Goal: Complete application form: Complete application form

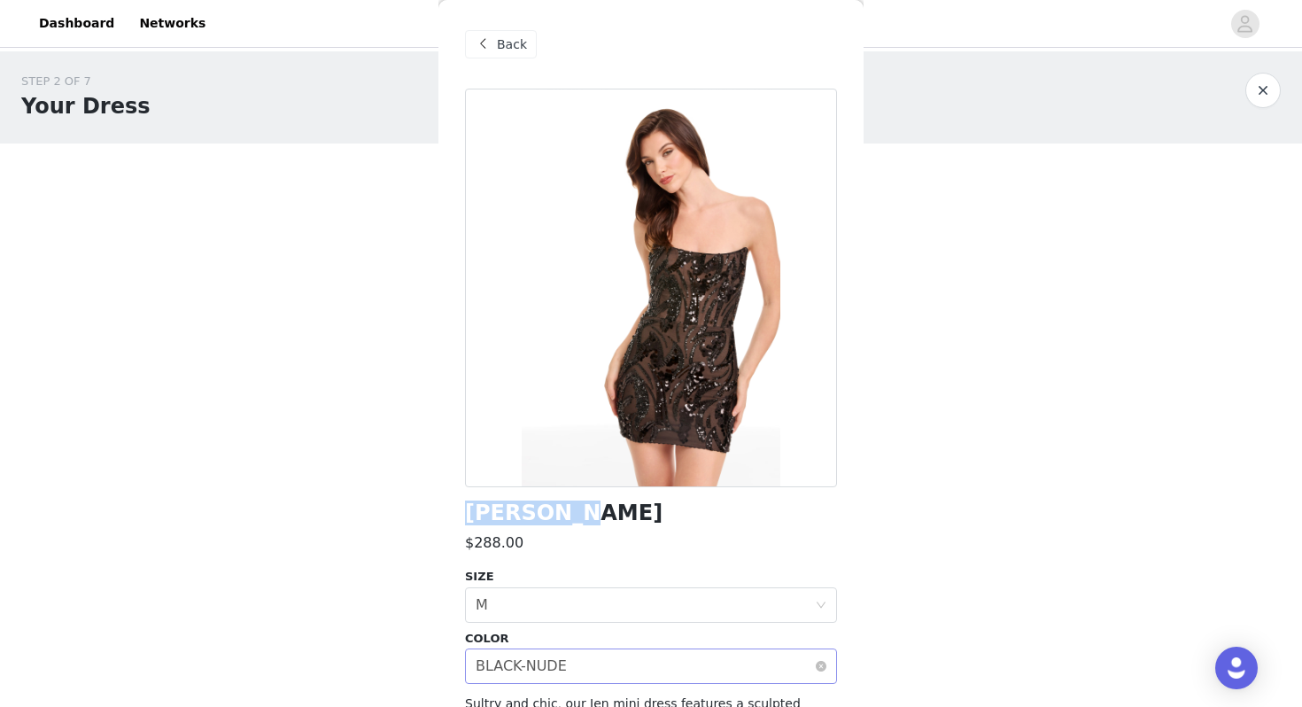
scroll to position [192, 0]
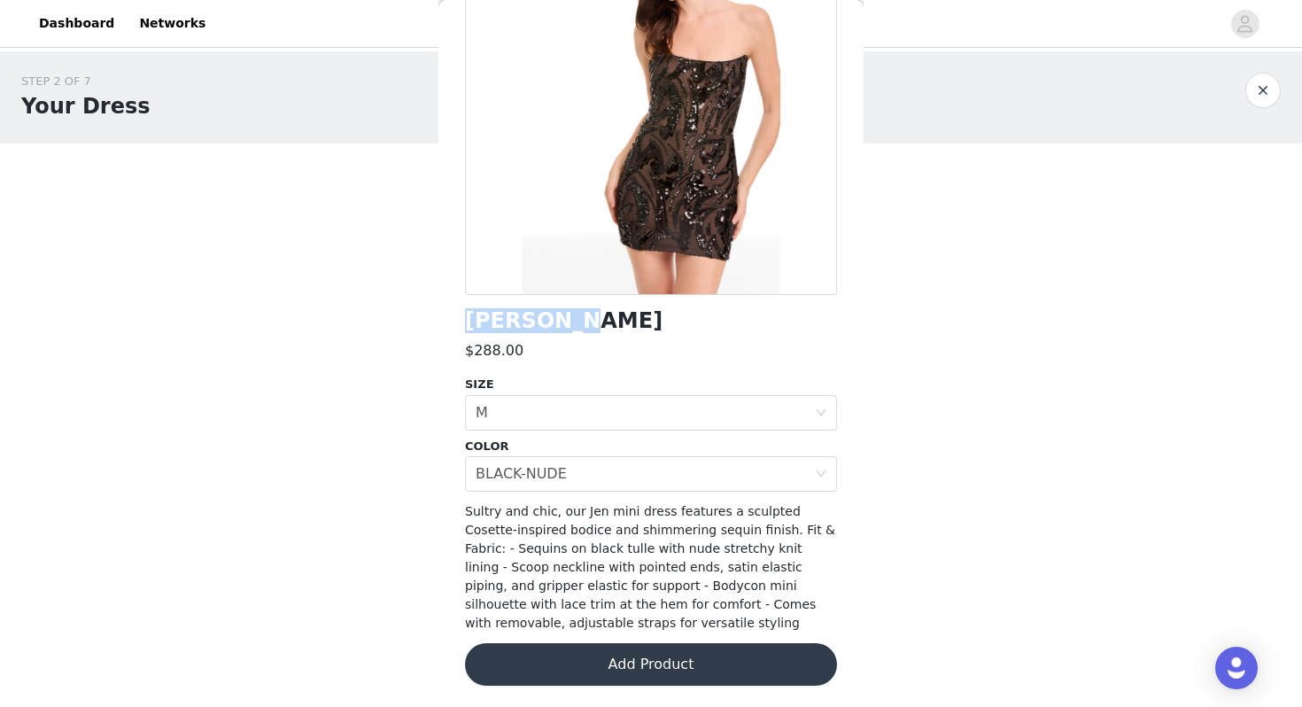
click at [631, 662] on button "Add Product" at bounding box center [651, 664] width 372 height 43
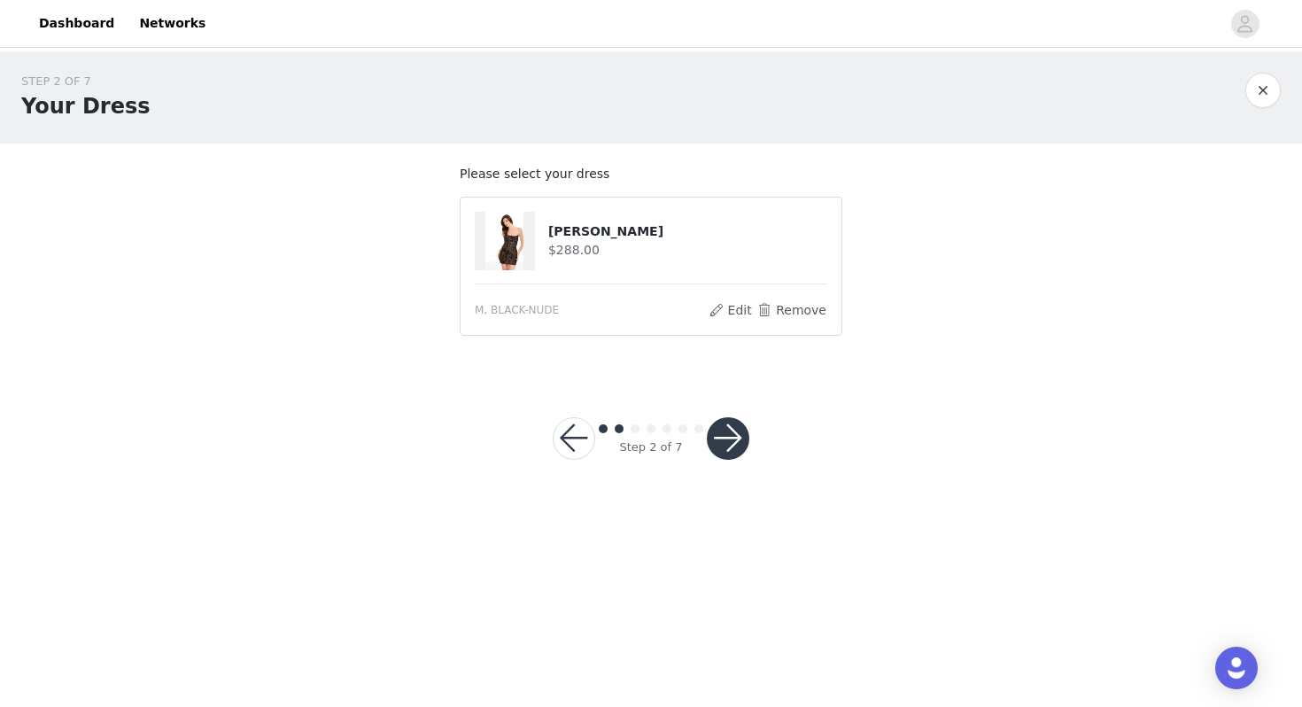
click at [581, 235] on h4 "[PERSON_NAME]" at bounding box center [687, 231] width 279 height 19
click at [514, 241] on img at bounding box center [504, 241] width 38 height 58
click at [726, 308] on button "Edit" at bounding box center [730, 309] width 45 height 21
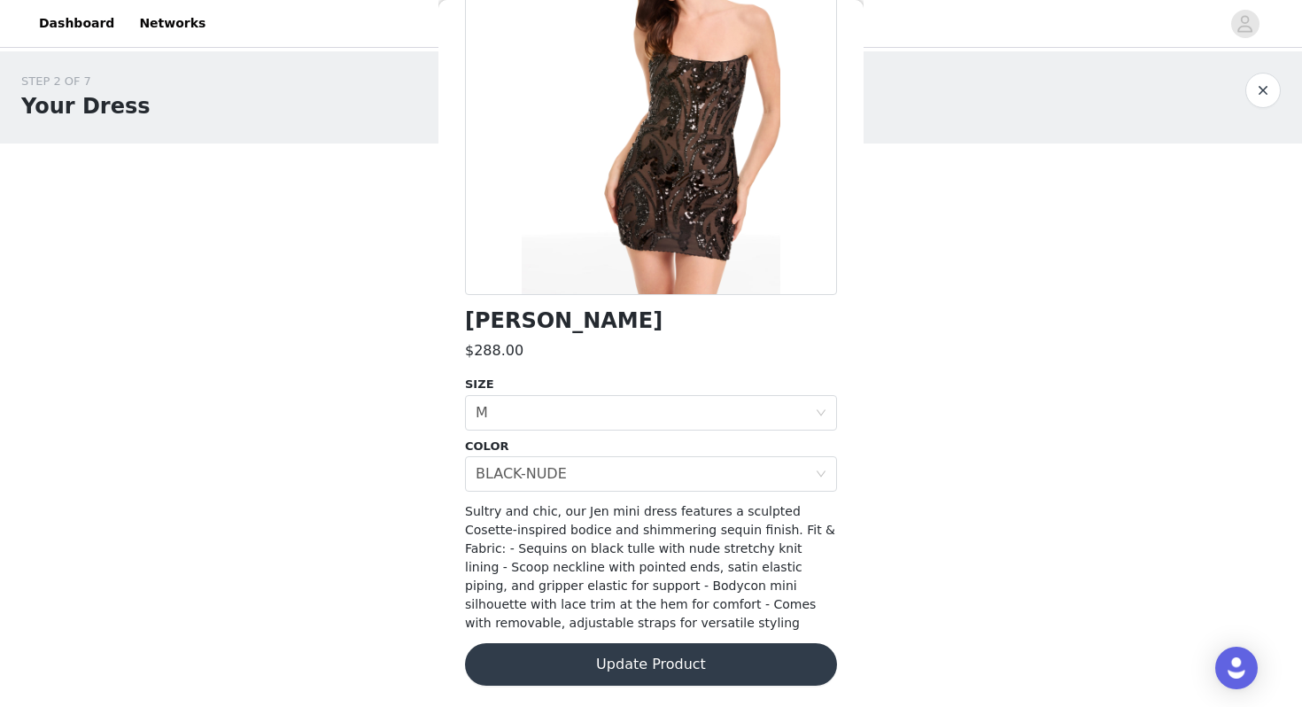
click at [726, 663] on button "Update Product" at bounding box center [651, 664] width 372 height 43
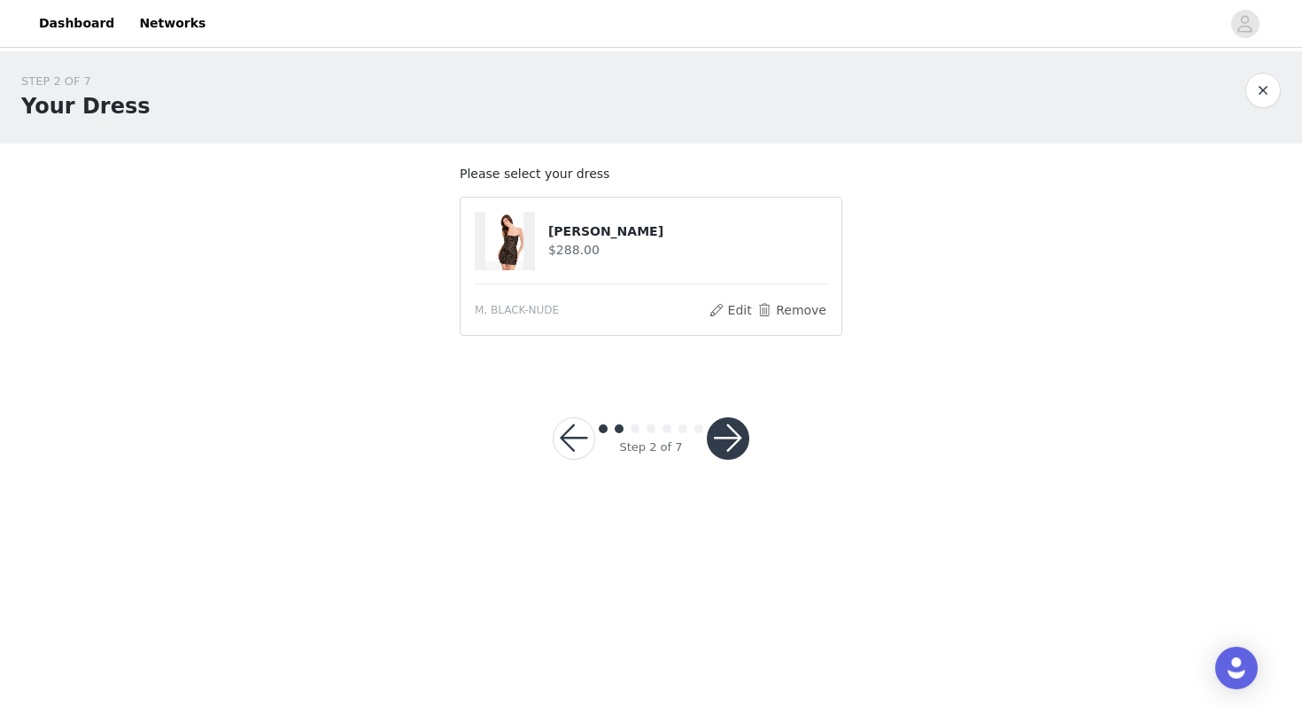
click at [736, 438] on button "button" at bounding box center [728, 438] width 43 height 43
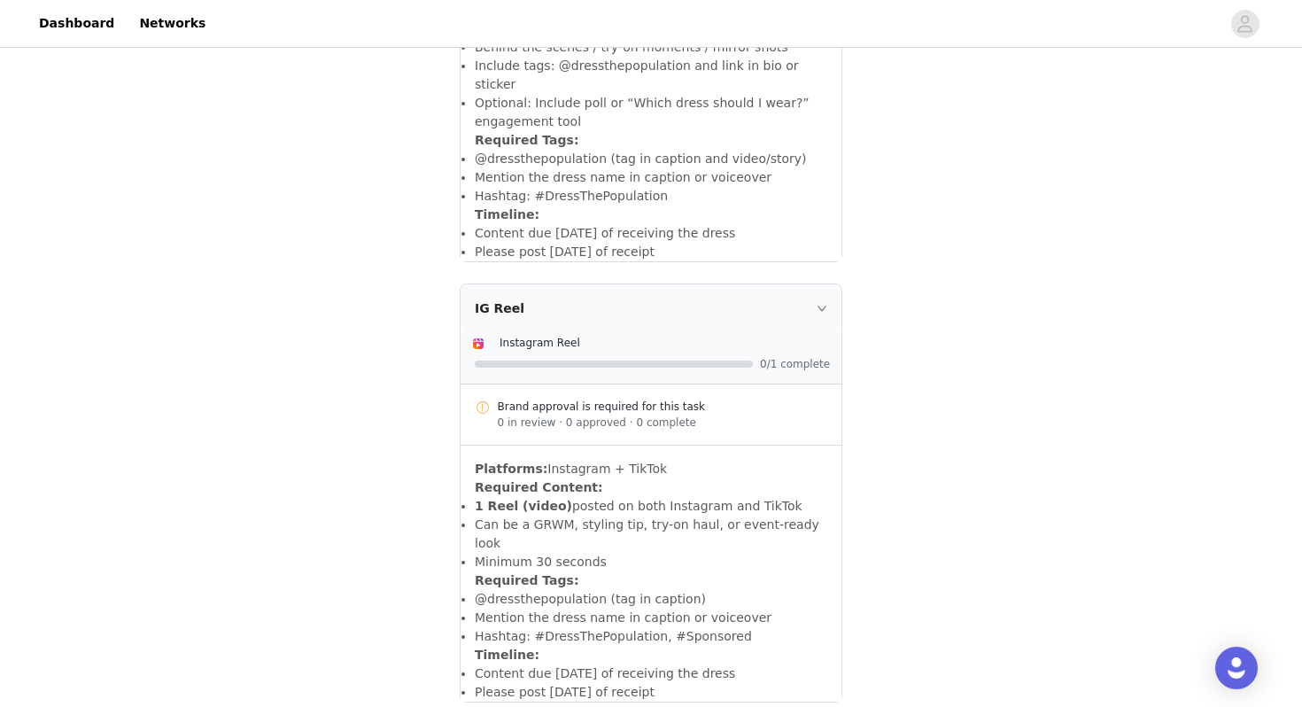
scroll to position [686, 0]
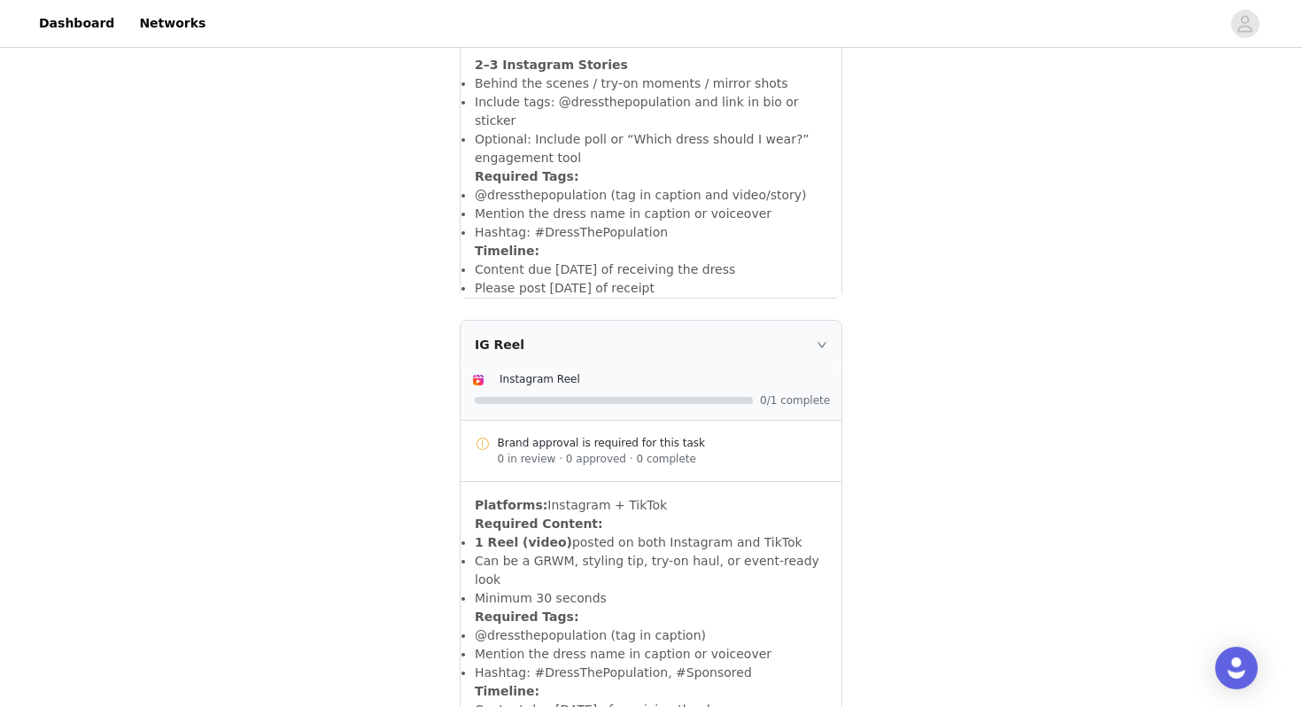
click at [827, 331] on div "IG Reel" at bounding box center [651, 345] width 381 height 48
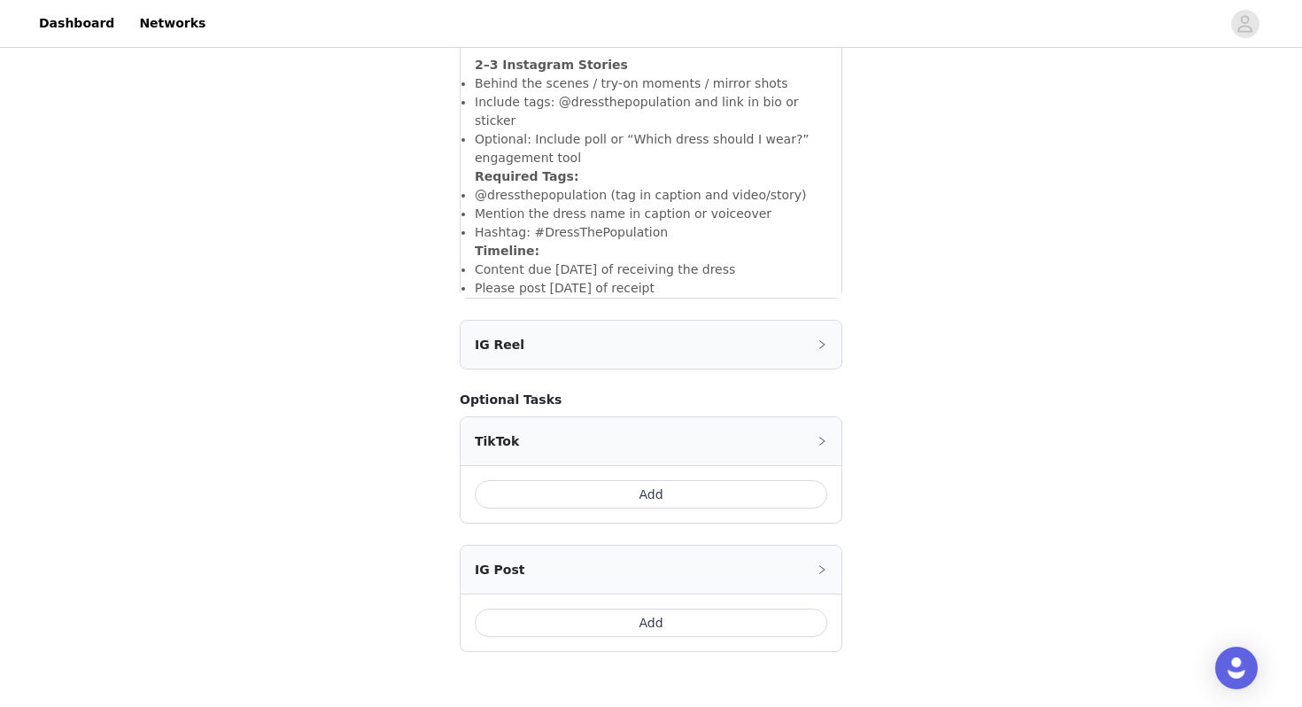
click at [827, 331] on div "IG Reel" at bounding box center [651, 345] width 381 height 48
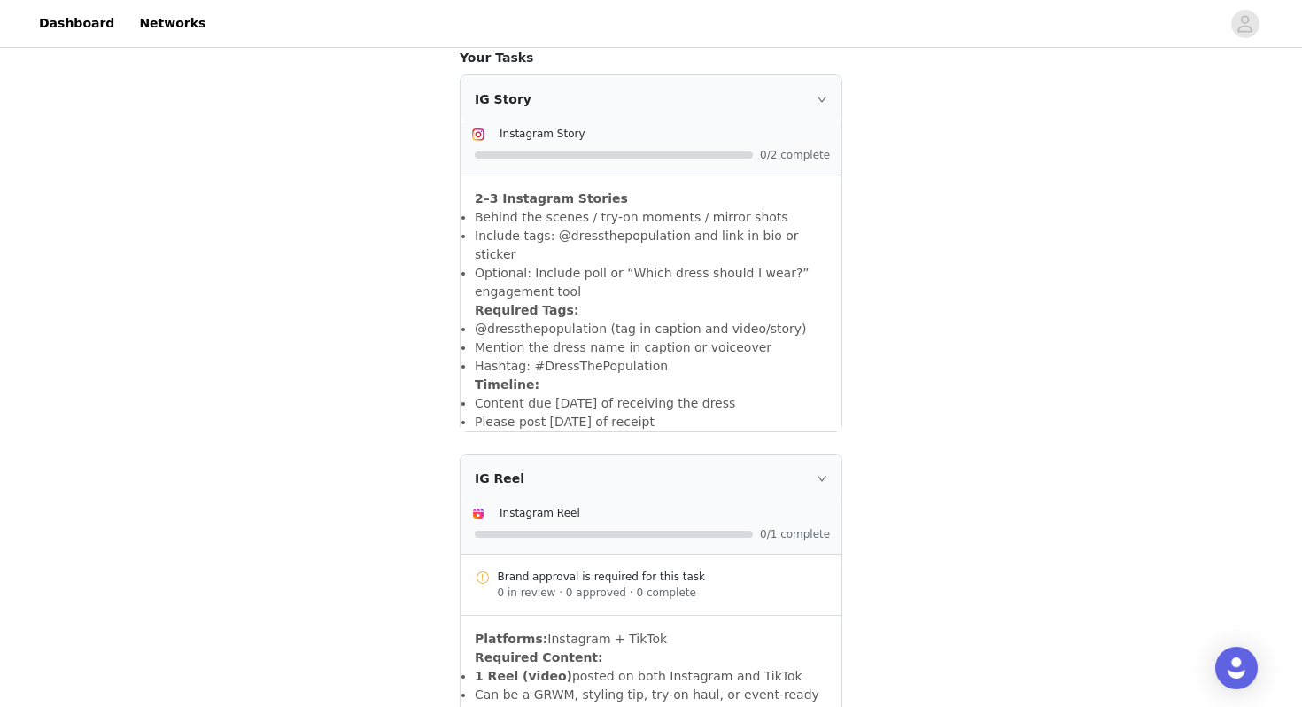
scroll to position [551, 0]
click at [917, 326] on div "STEP 3 OF 7 Tasks Include the following in your post Hashtag in the captions: #…" at bounding box center [651, 349] width 1302 height 1698
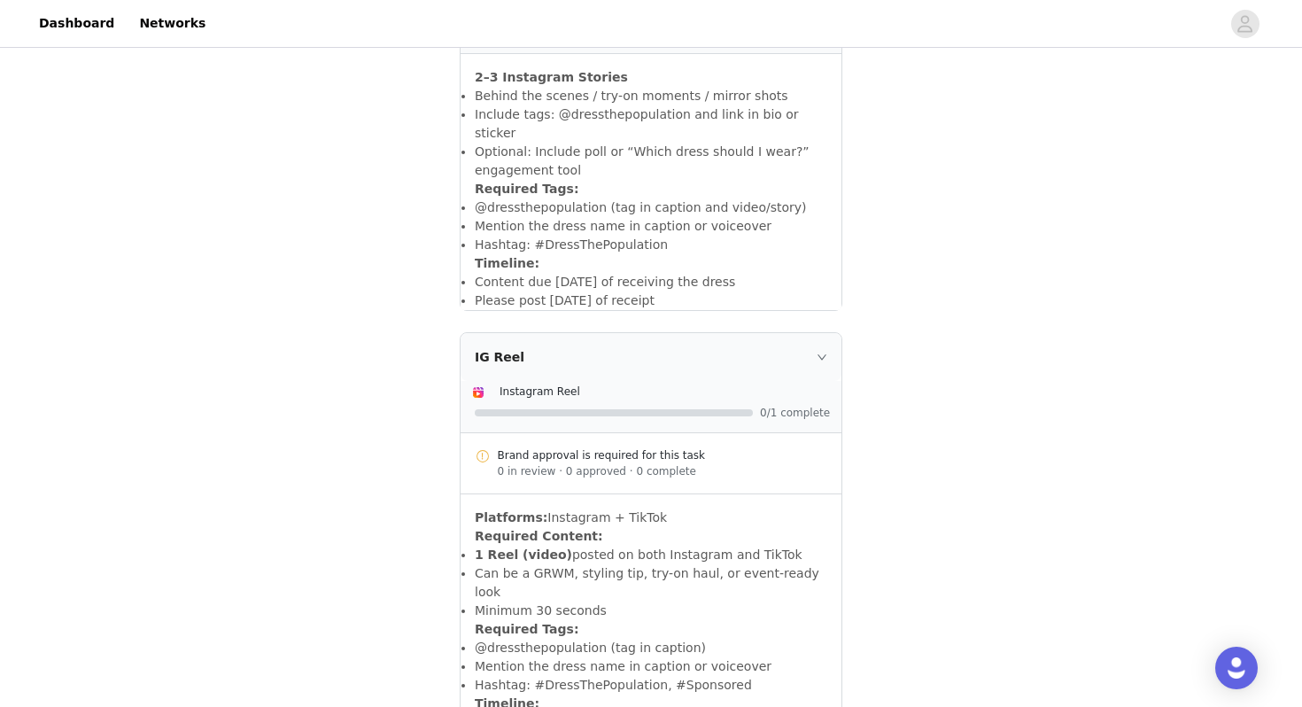
scroll to position [672, 0]
click at [711, 449] on div "Brand approval is required for this task" at bounding box center [663, 457] width 330 height 16
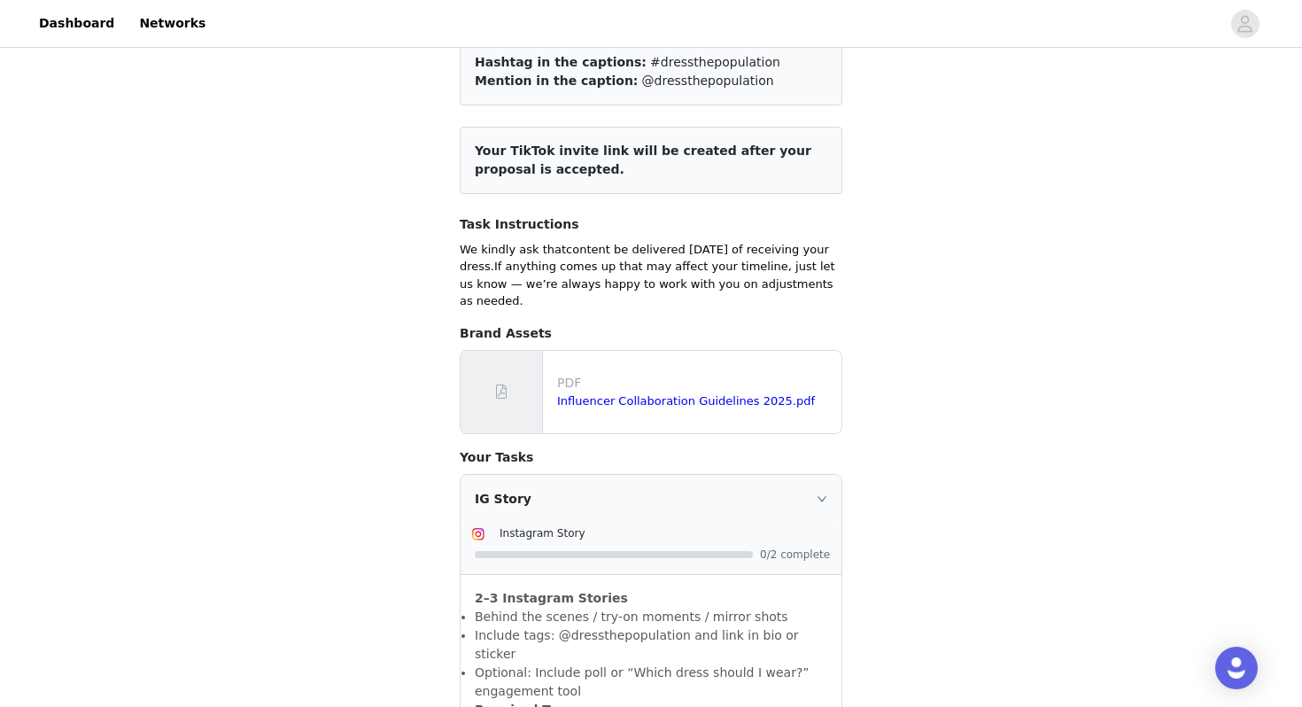
scroll to position [0, 0]
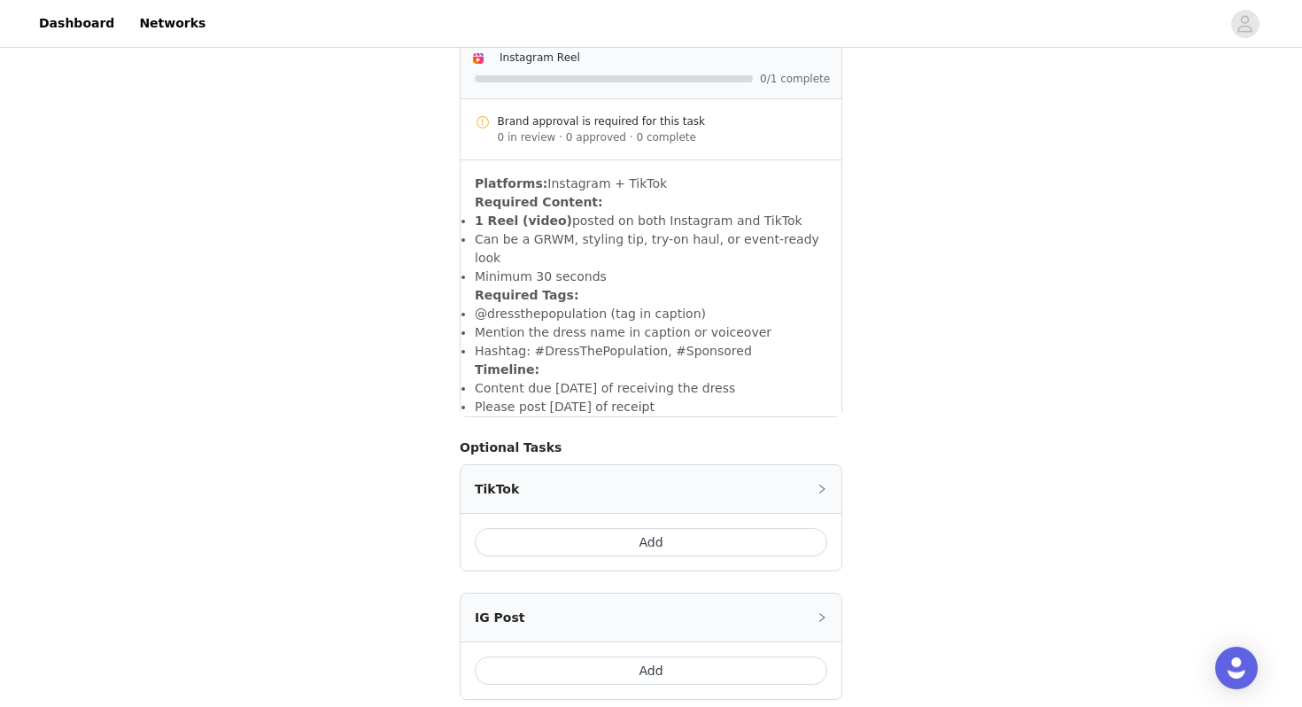
scroll to position [1132, 0]
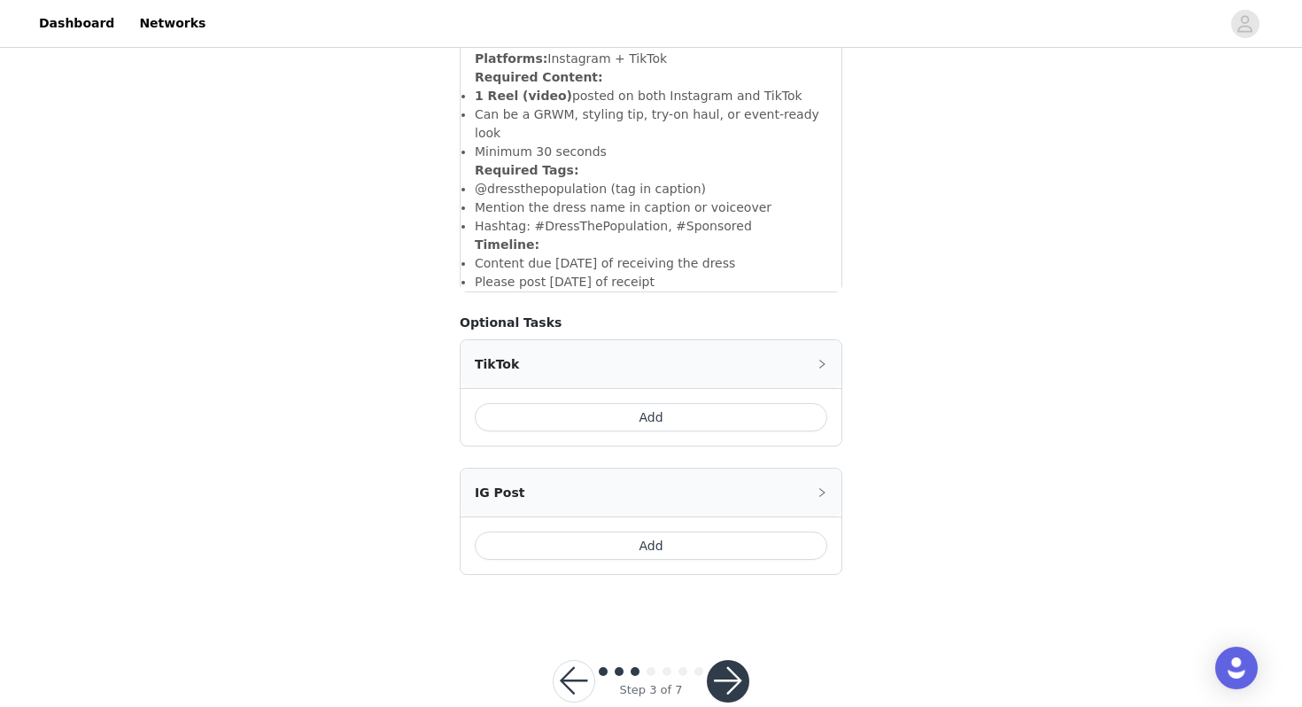
click at [568, 660] on button "button" at bounding box center [574, 681] width 43 height 43
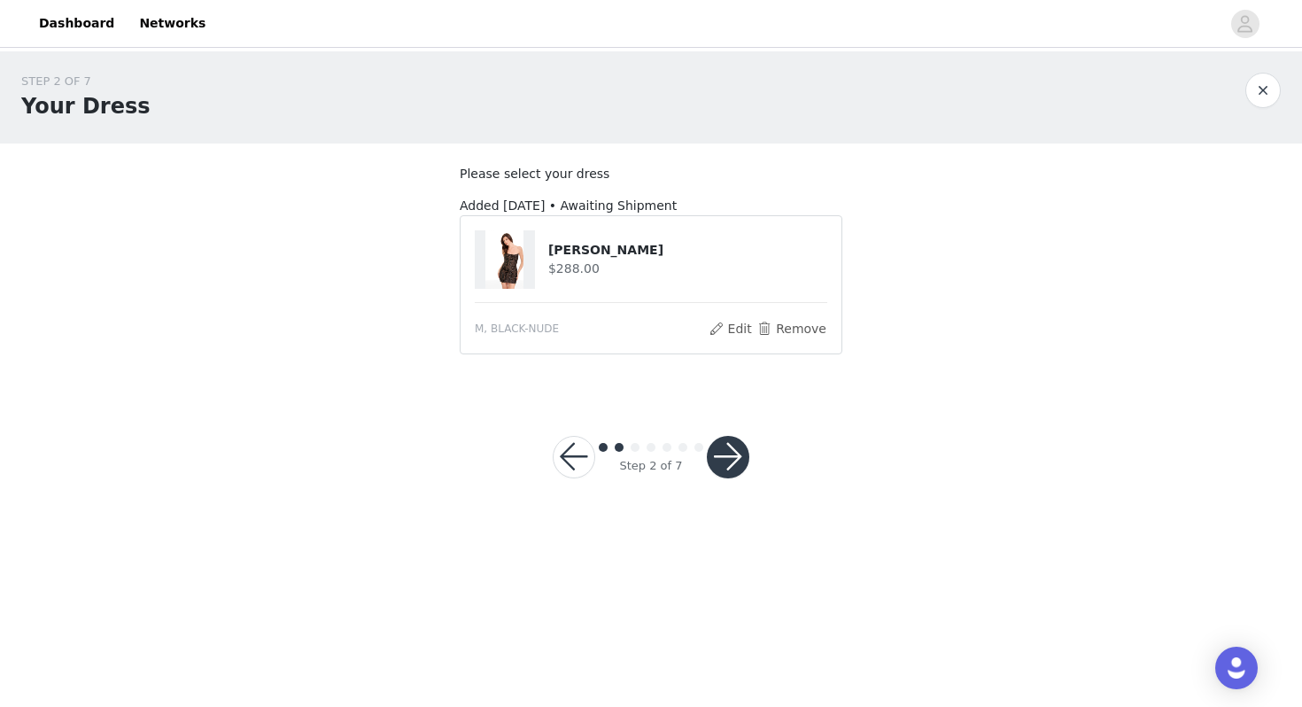
click at [571, 462] on button "button" at bounding box center [574, 457] width 43 height 43
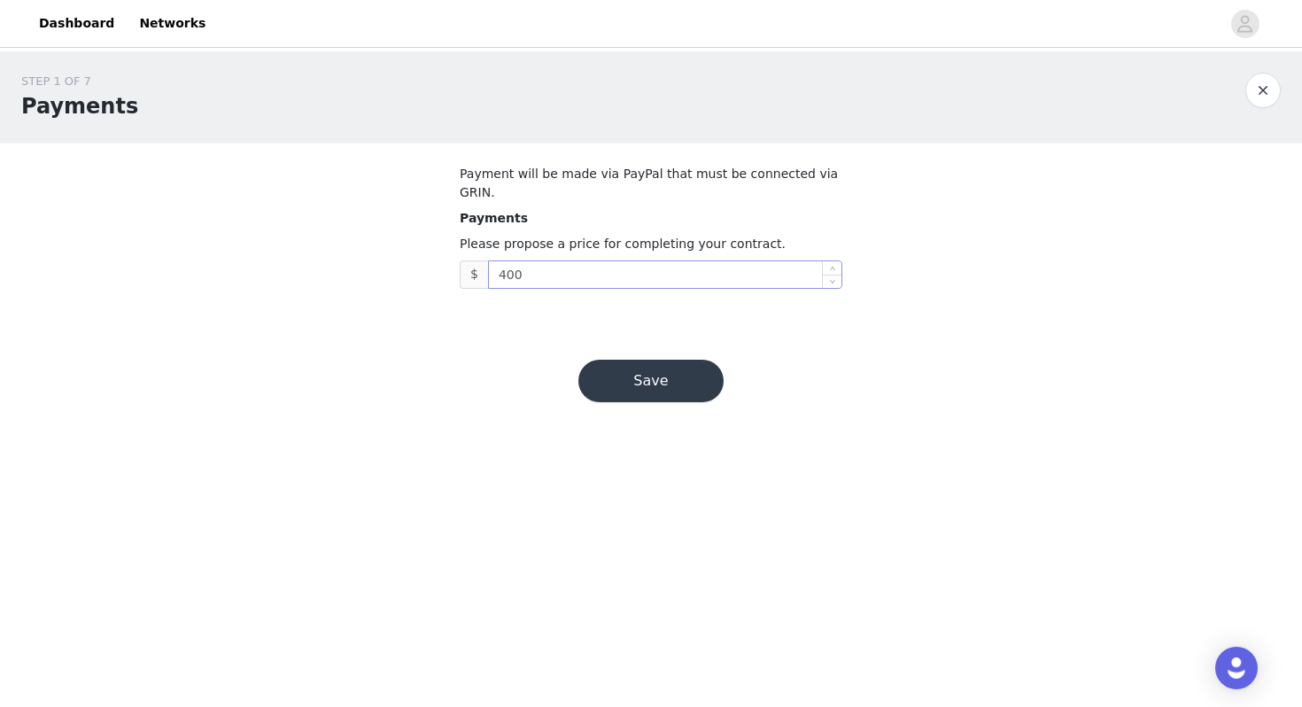
click at [606, 261] on input "400" at bounding box center [665, 274] width 353 height 27
type input "4"
type input "500"
click at [687, 361] on button "Save" at bounding box center [651, 381] width 145 height 43
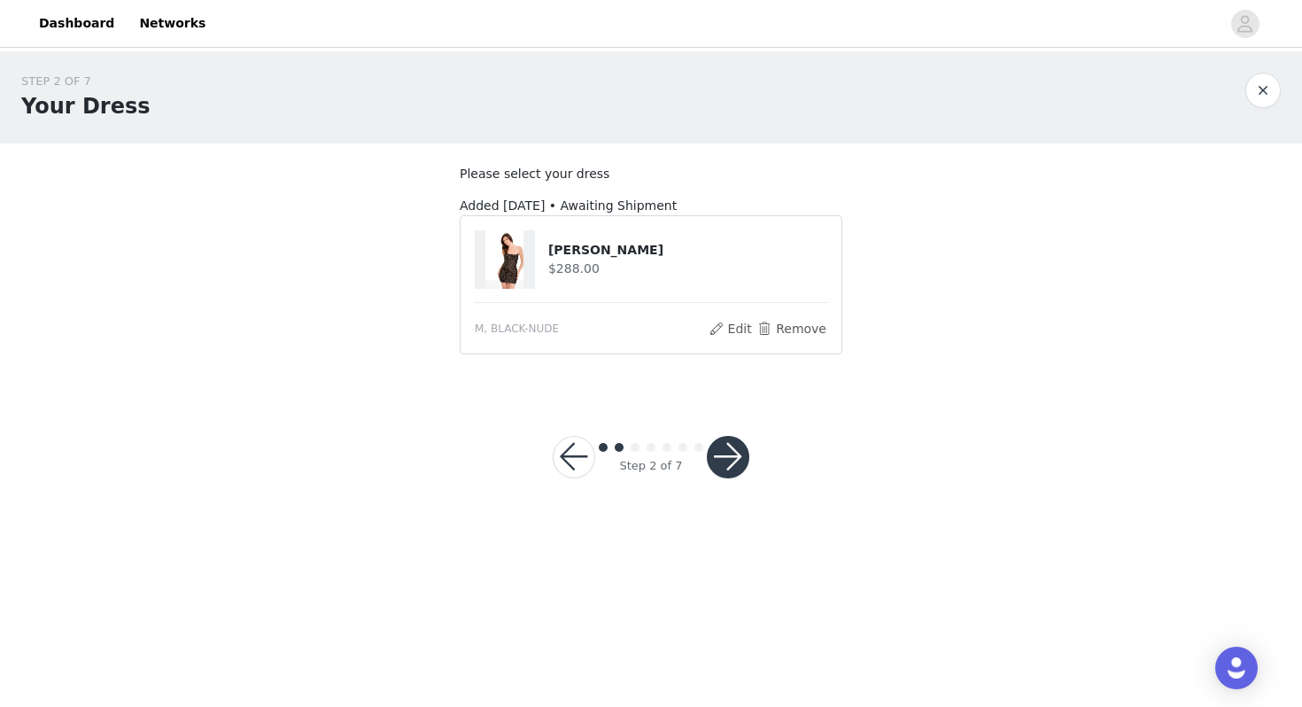
click at [722, 466] on button "button" at bounding box center [728, 457] width 43 height 43
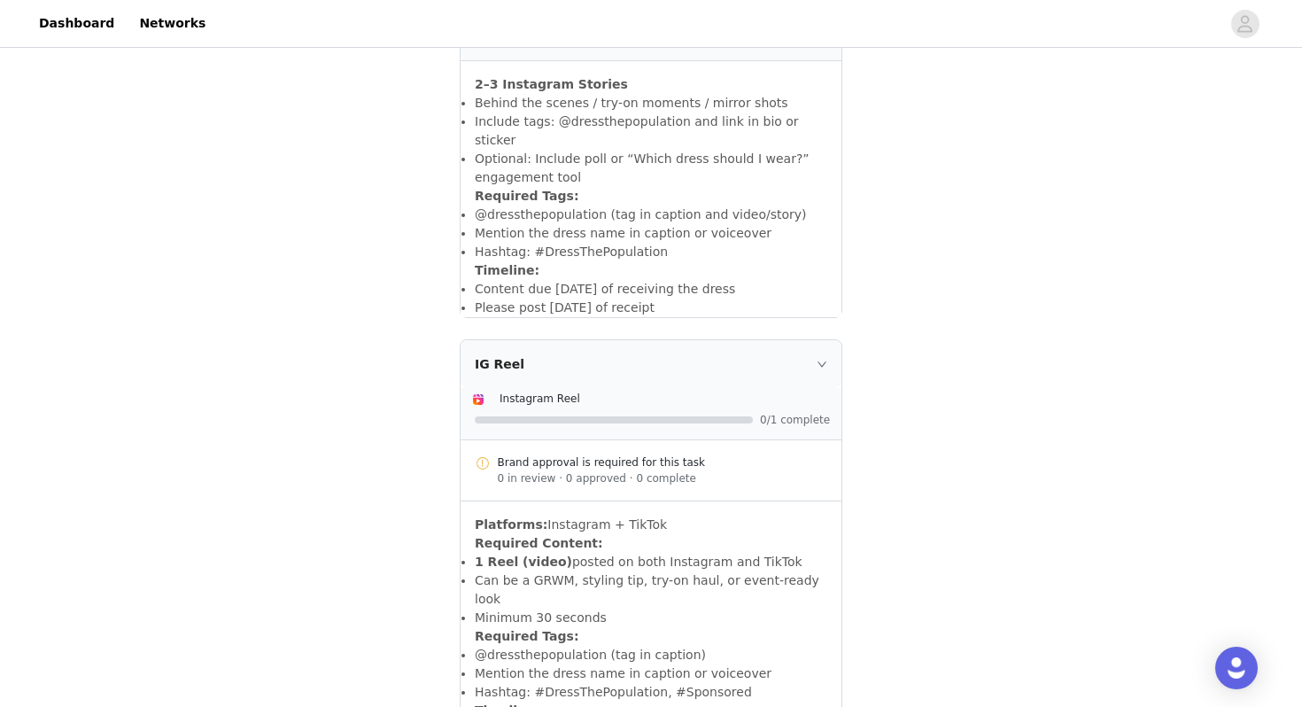
scroll to position [669, 0]
click at [676, 470] on div "Brand approval is required for this task 0 in review · 0 approved · 0 complete" at bounding box center [651, 468] width 381 height 61
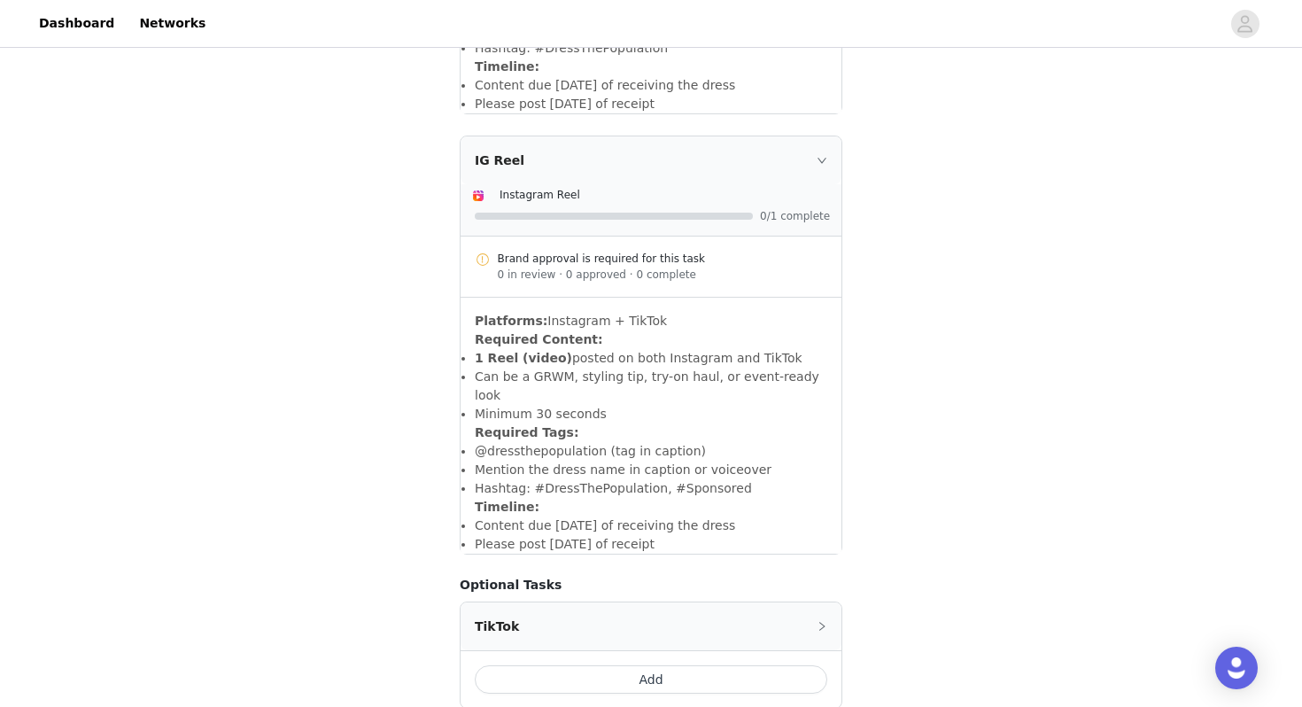
scroll to position [1132, 0]
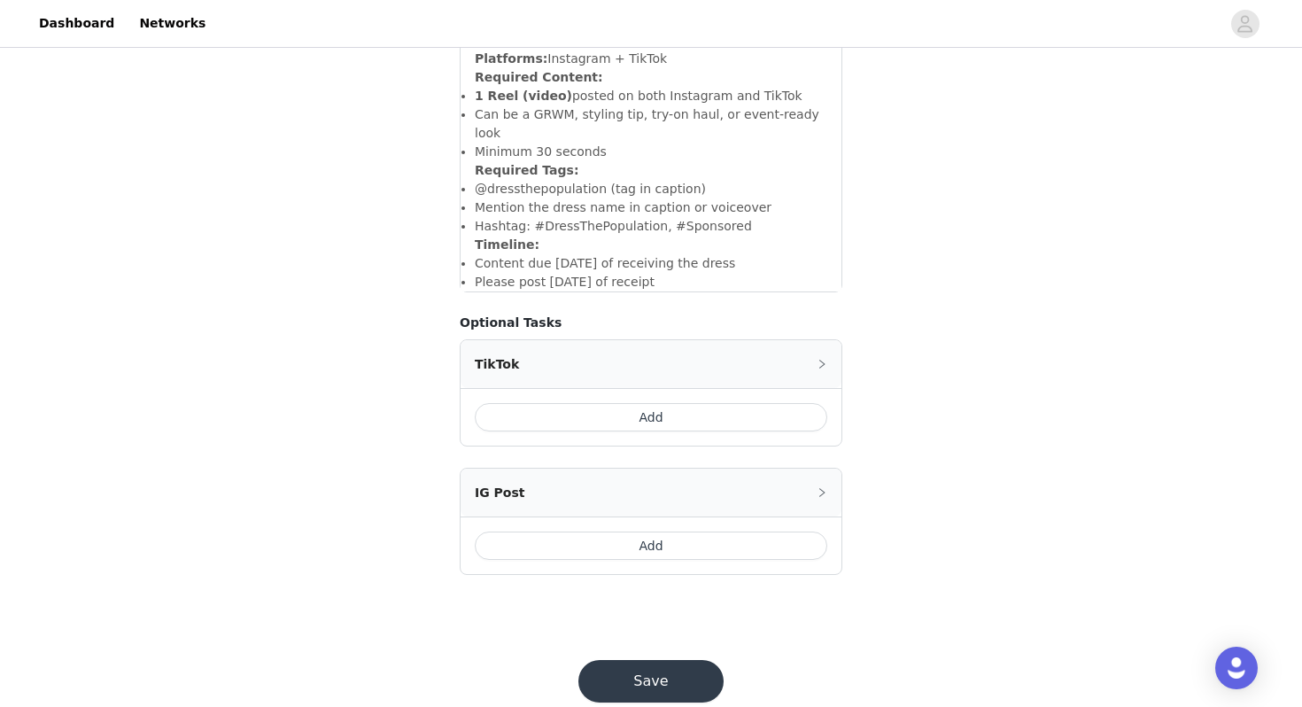
click at [680, 660] on button "Save" at bounding box center [651, 681] width 145 height 43
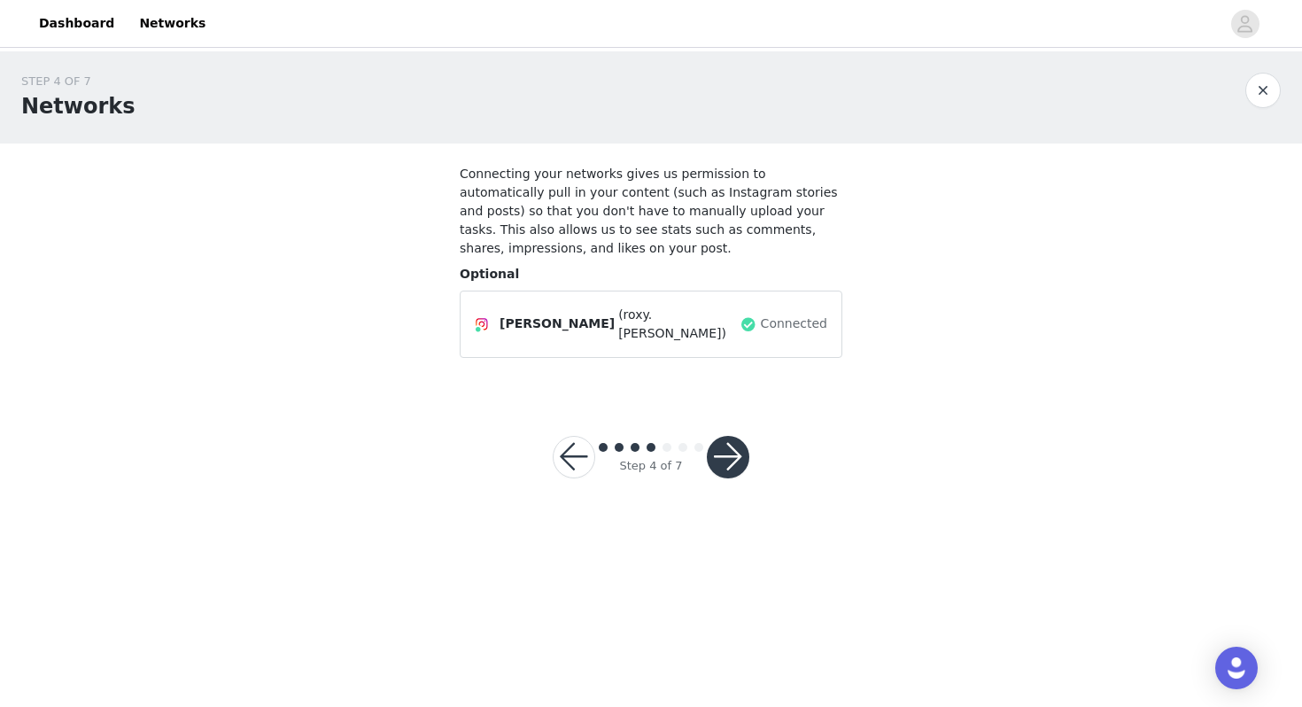
click at [731, 447] on button "button" at bounding box center [728, 457] width 43 height 43
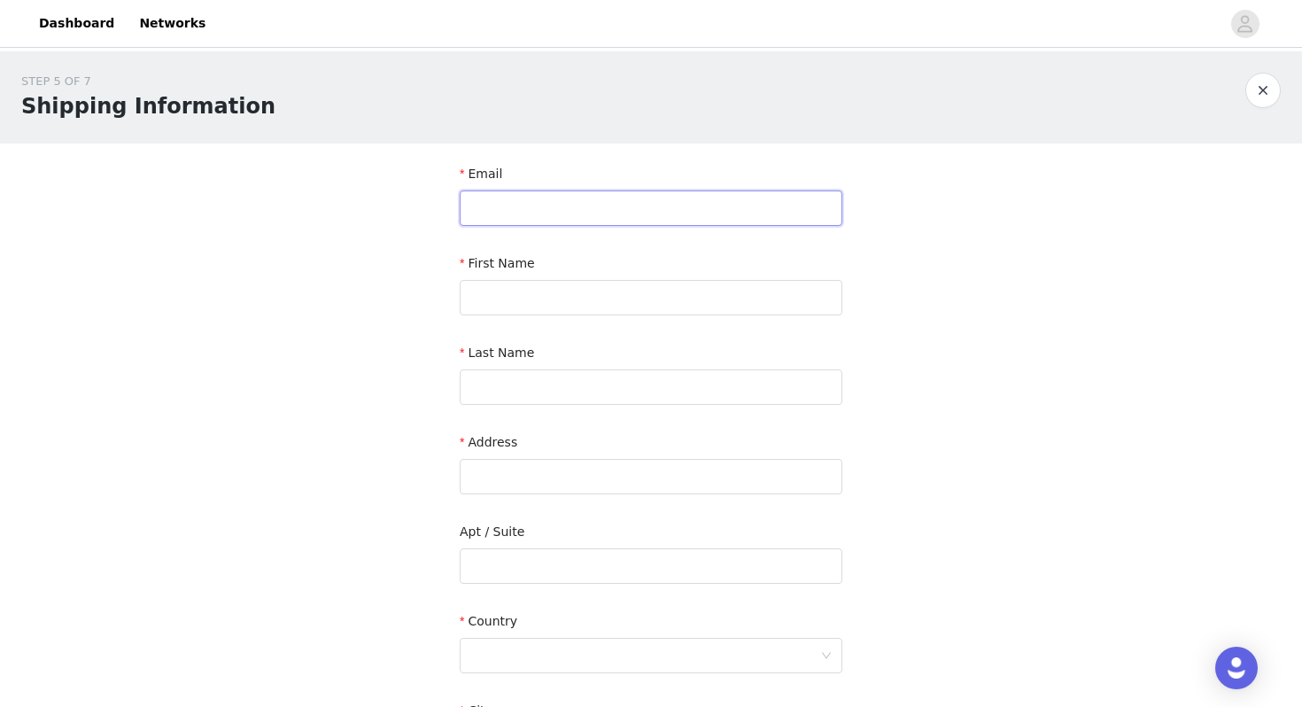
click at [665, 223] on input "text" at bounding box center [651, 207] width 383 height 35
type input "[EMAIL_ADDRESS][DOMAIN_NAME]"
type input "Roxy"
type input "B"
type input "[STREET_ADDRESS]"
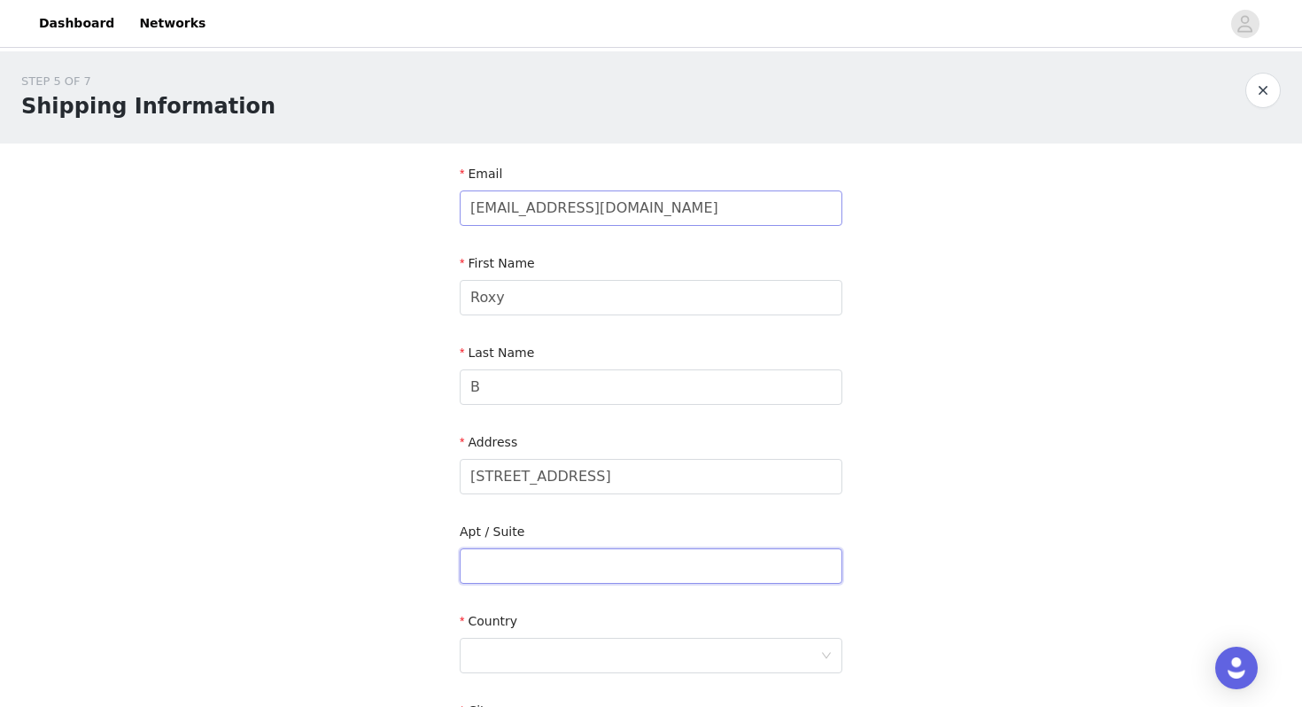
type input "apt 1 PATIO"
type input "[GEOGRAPHIC_DATA]"
type input "92115"
type input "6199622249"
click at [565, 397] on input "B" at bounding box center [651, 386] width 383 height 35
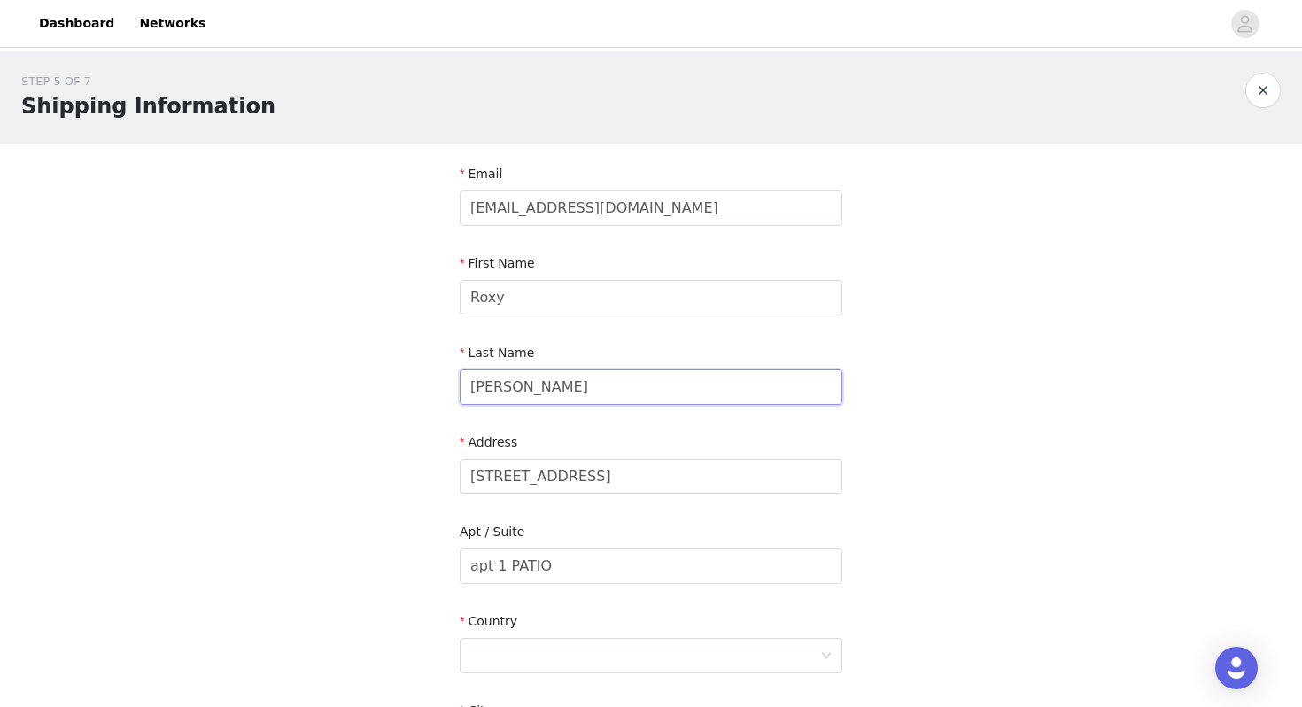
type input "[PERSON_NAME]"
click at [493, 524] on label "Apt / Suite" at bounding box center [492, 531] width 65 height 14
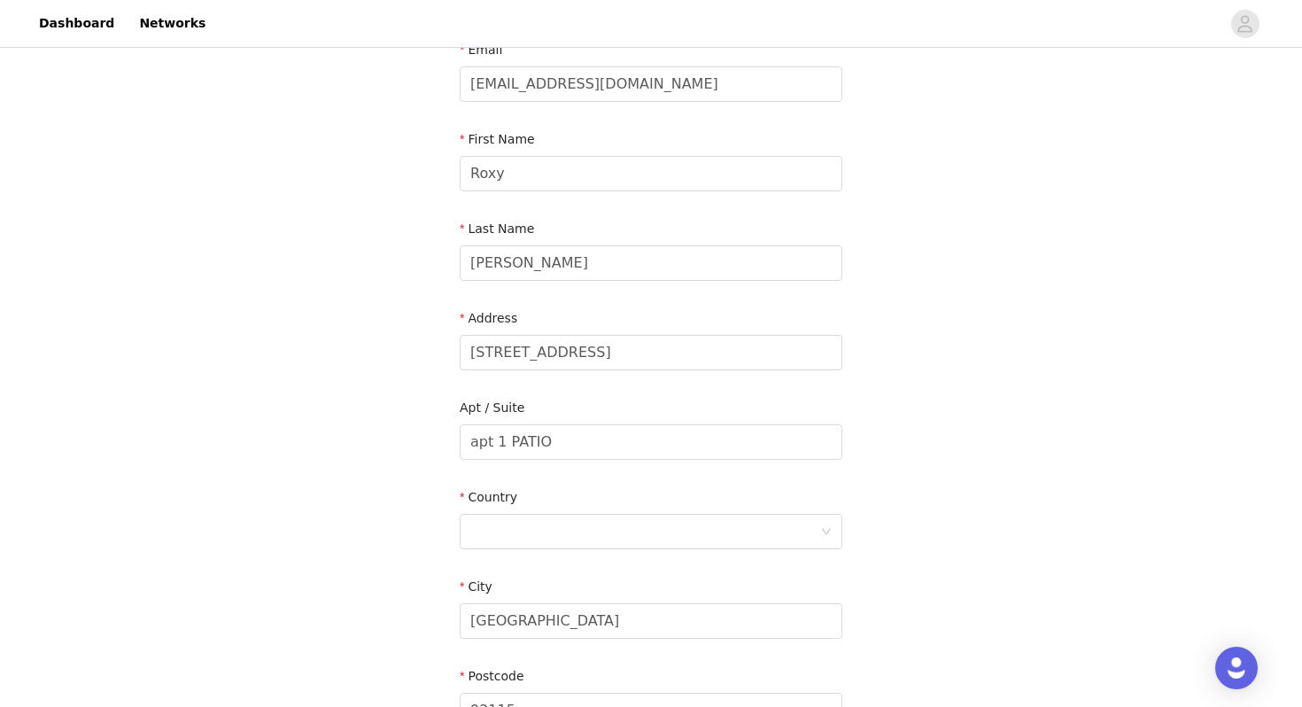
scroll to position [151, 0]
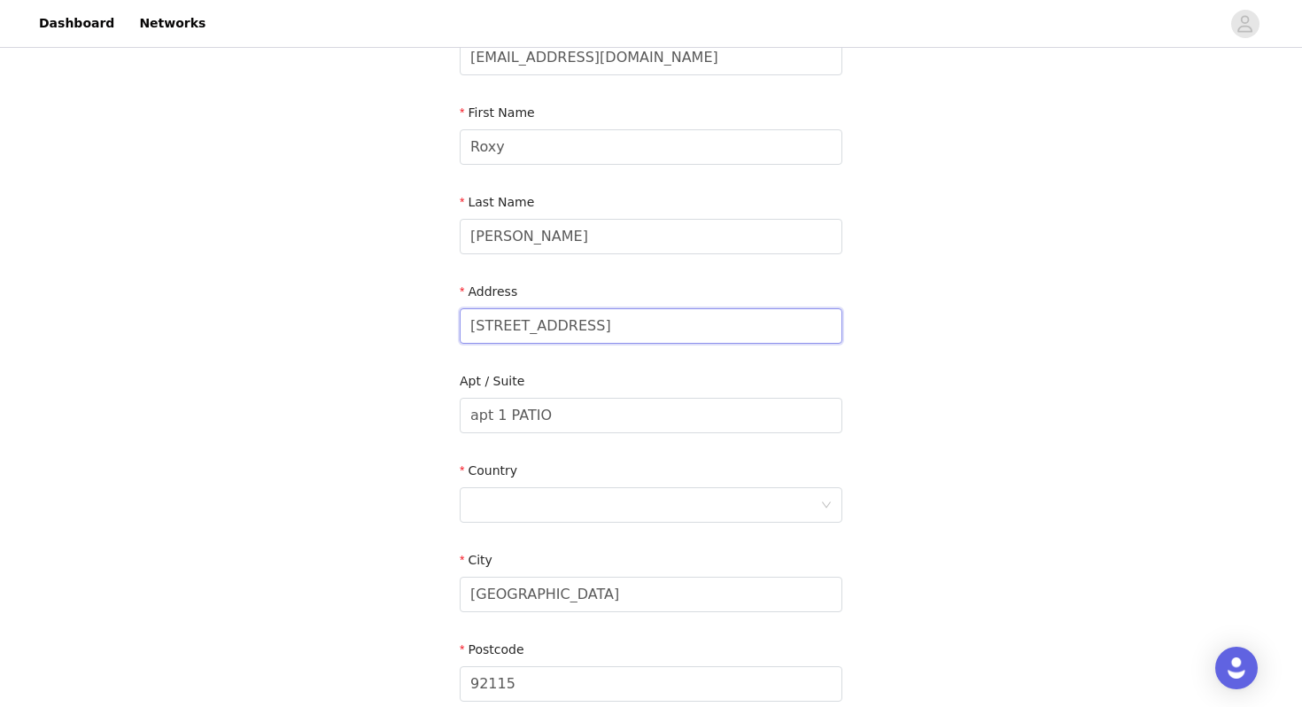
drag, startPoint x: 677, startPoint y: 333, endPoint x: 564, endPoint y: 326, distance: 112.7
click at [564, 326] on input "[STREET_ADDRESS]" at bounding box center [651, 325] width 383 height 35
type input "[STREET_ADDRESS]"
click at [915, 330] on div "STEP 5 OF 7 Shipping Information Email [EMAIL_ADDRESS][DOMAIN_NAME] First Name …" at bounding box center [651, 371] width 1302 height 940
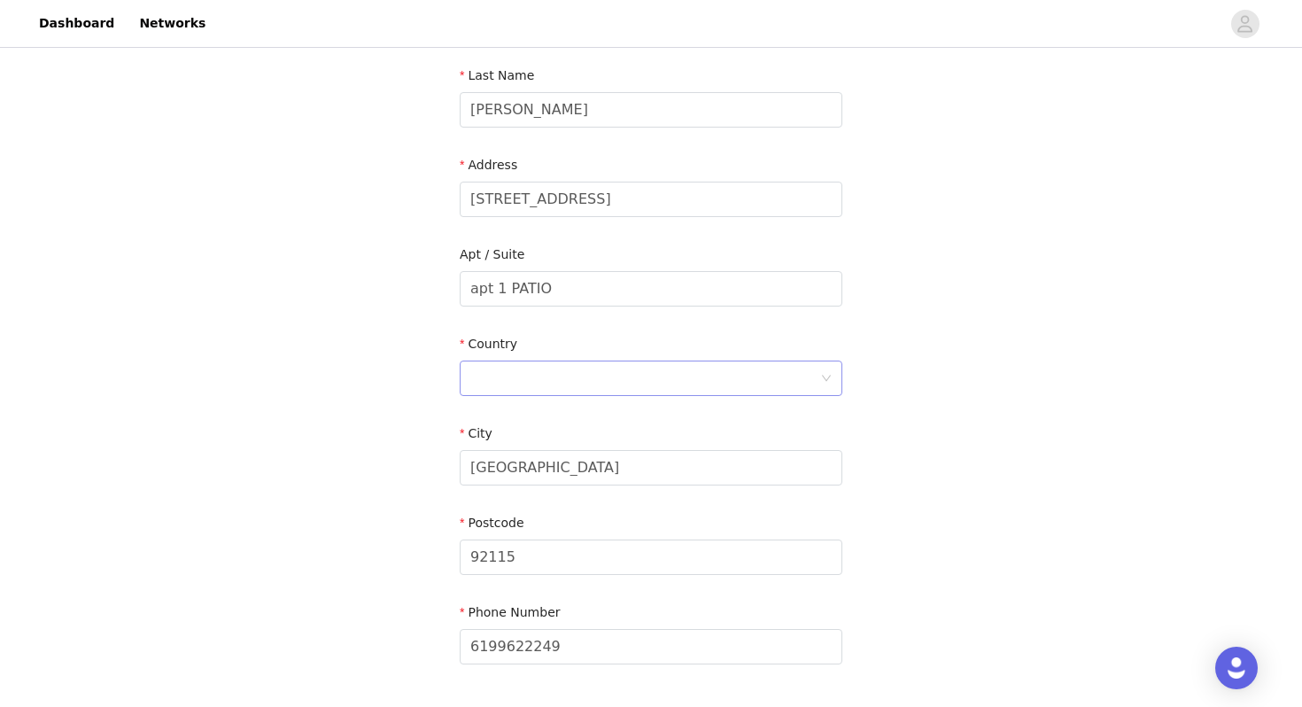
scroll to position [299, 0]
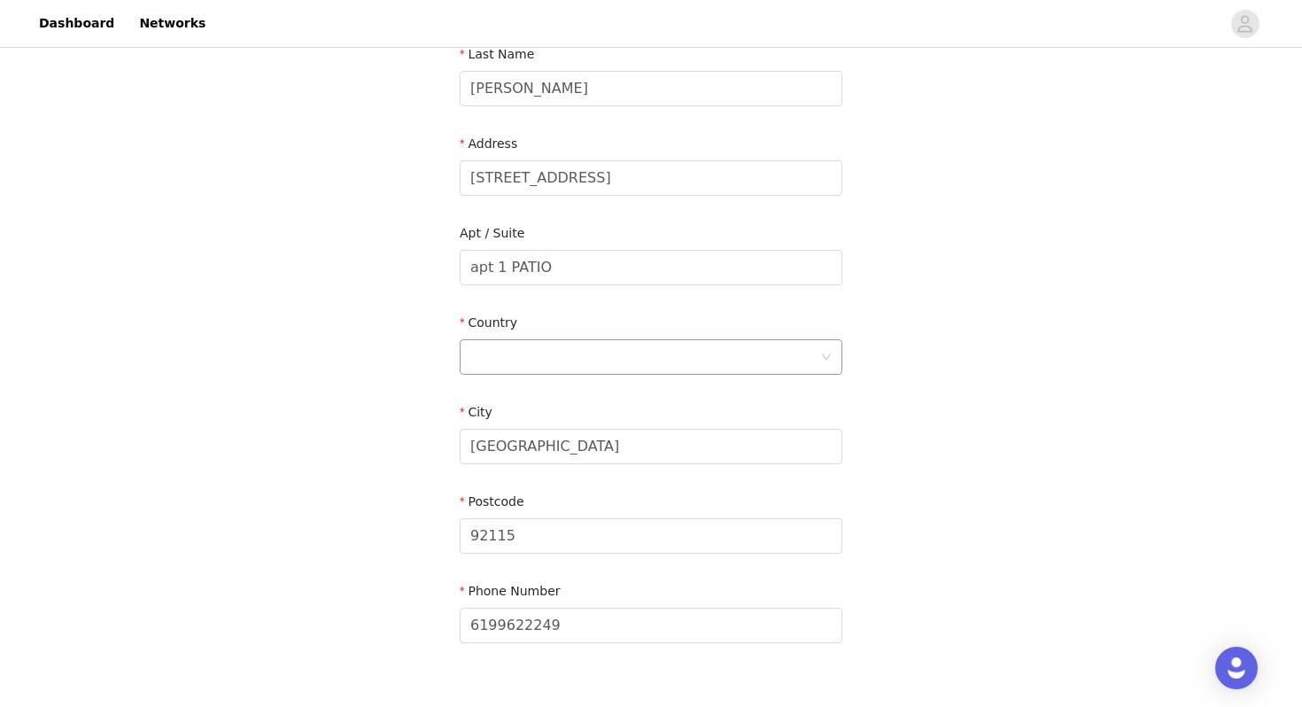
click at [775, 352] on div at bounding box center [645, 357] width 350 height 34
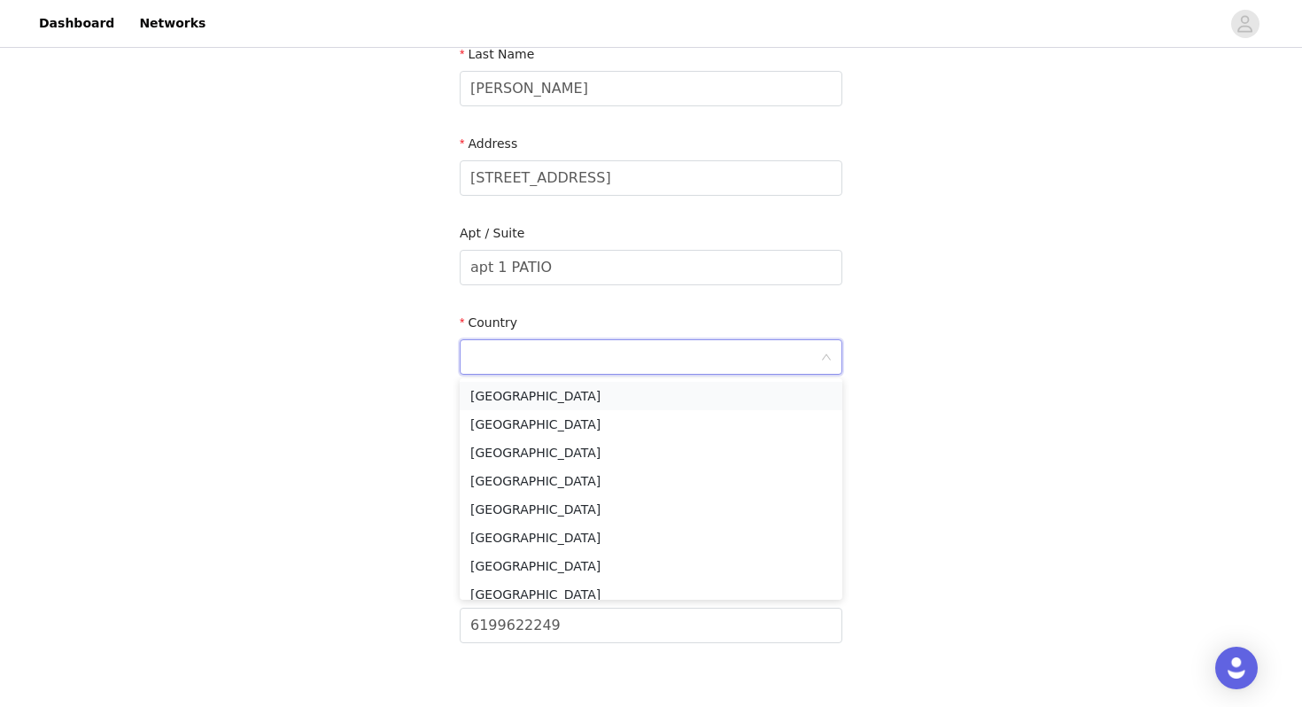
click at [719, 394] on li "[GEOGRAPHIC_DATA]" at bounding box center [651, 396] width 383 height 28
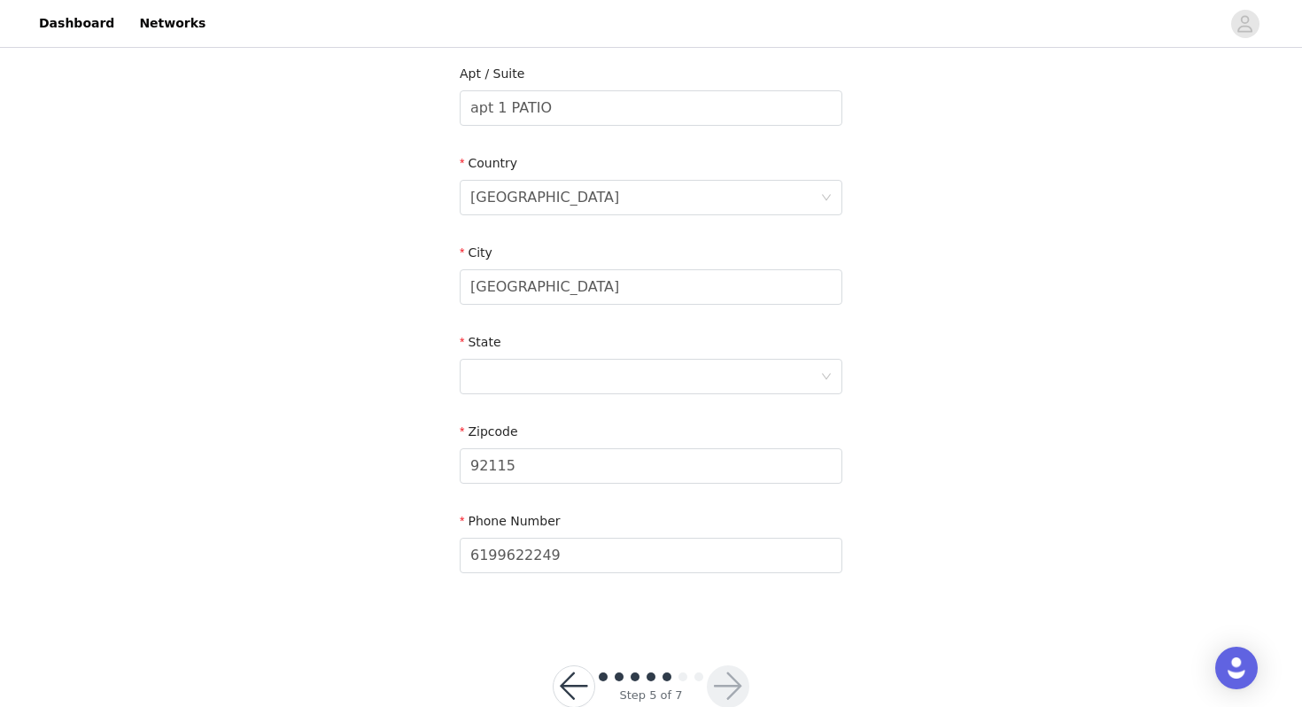
scroll to position [468, 0]
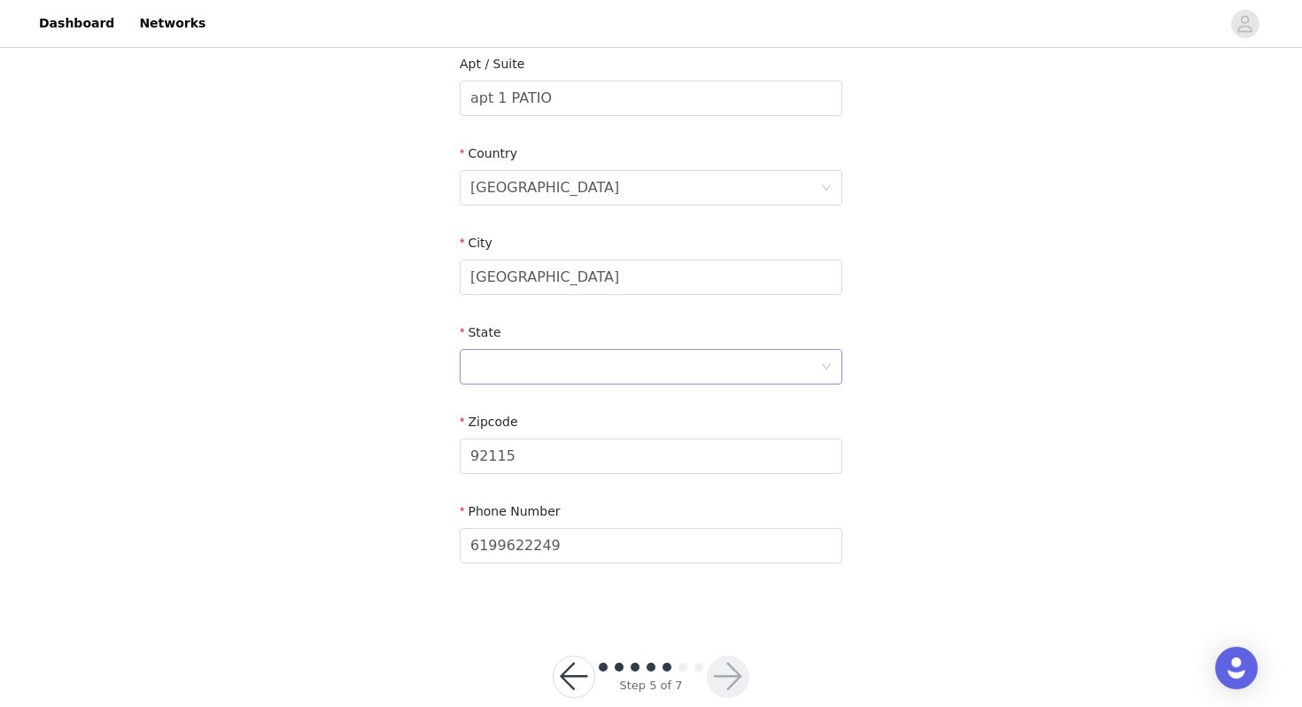
click at [701, 371] on div at bounding box center [645, 367] width 350 height 34
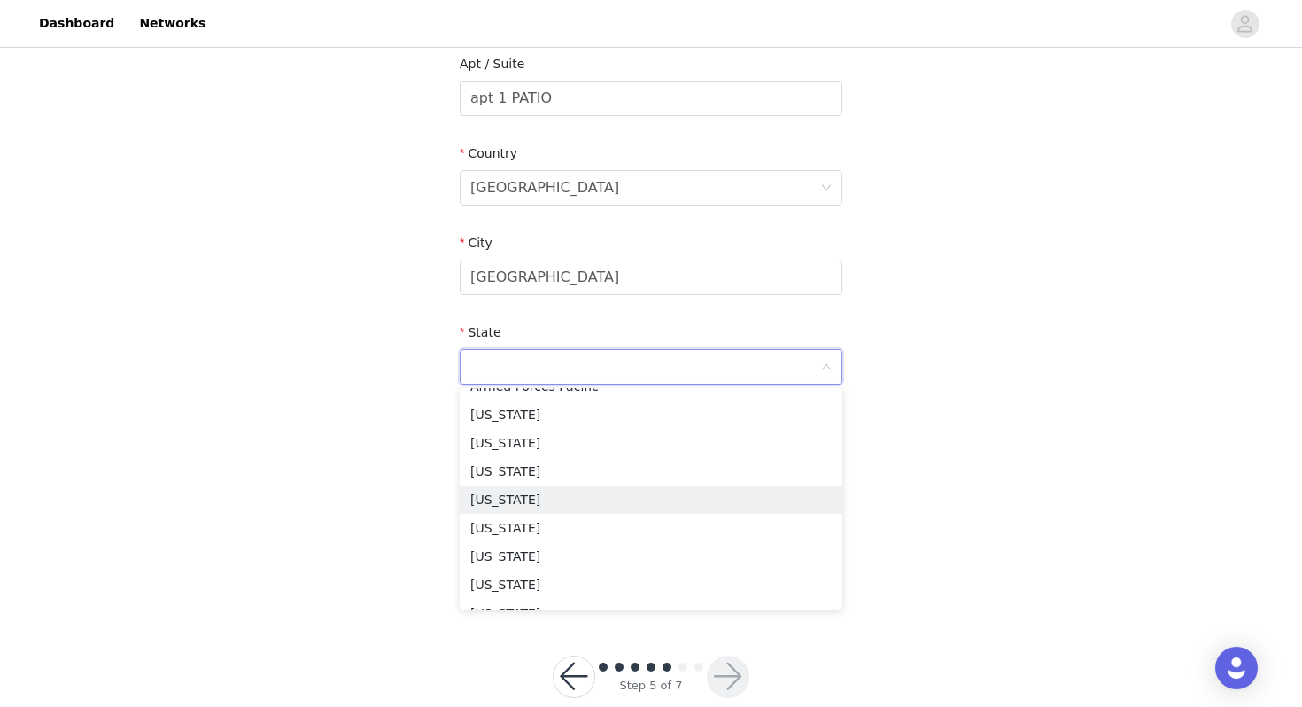
scroll to position [229, 0]
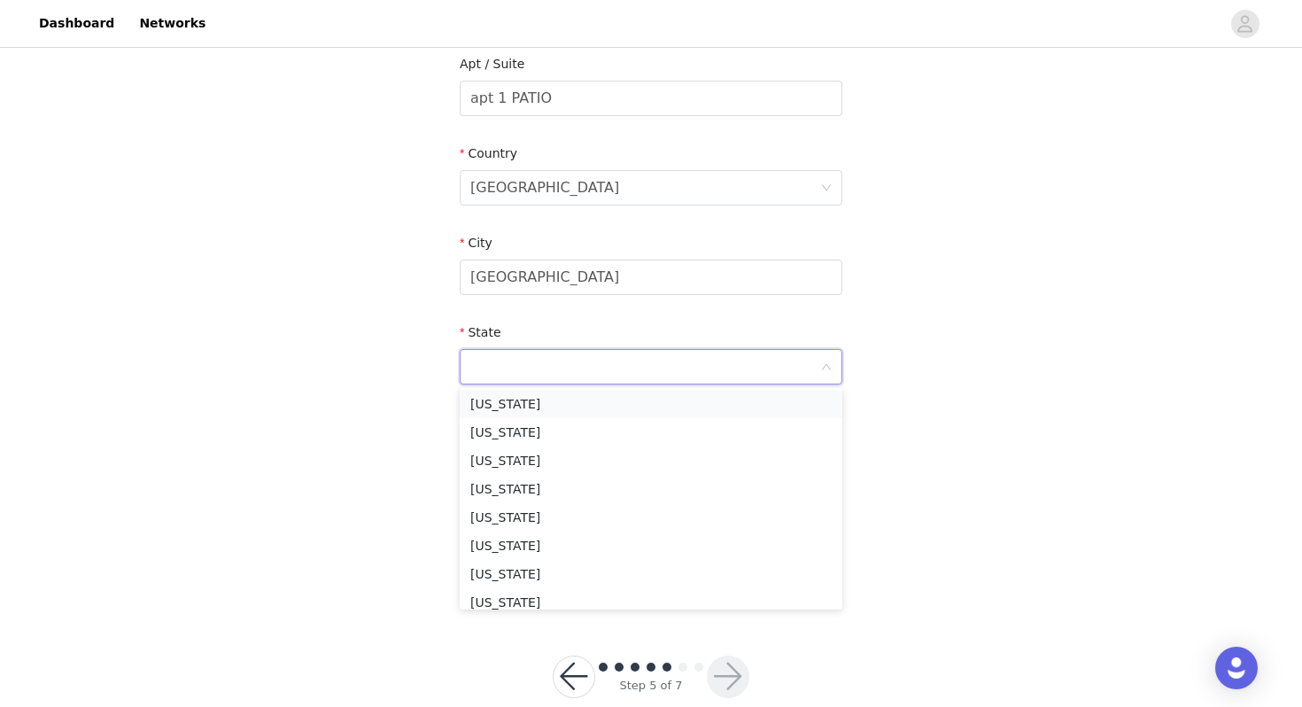
click at [608, 406] on li "[US_STATE]" at bounding box center [651, 404] width 383 height 28
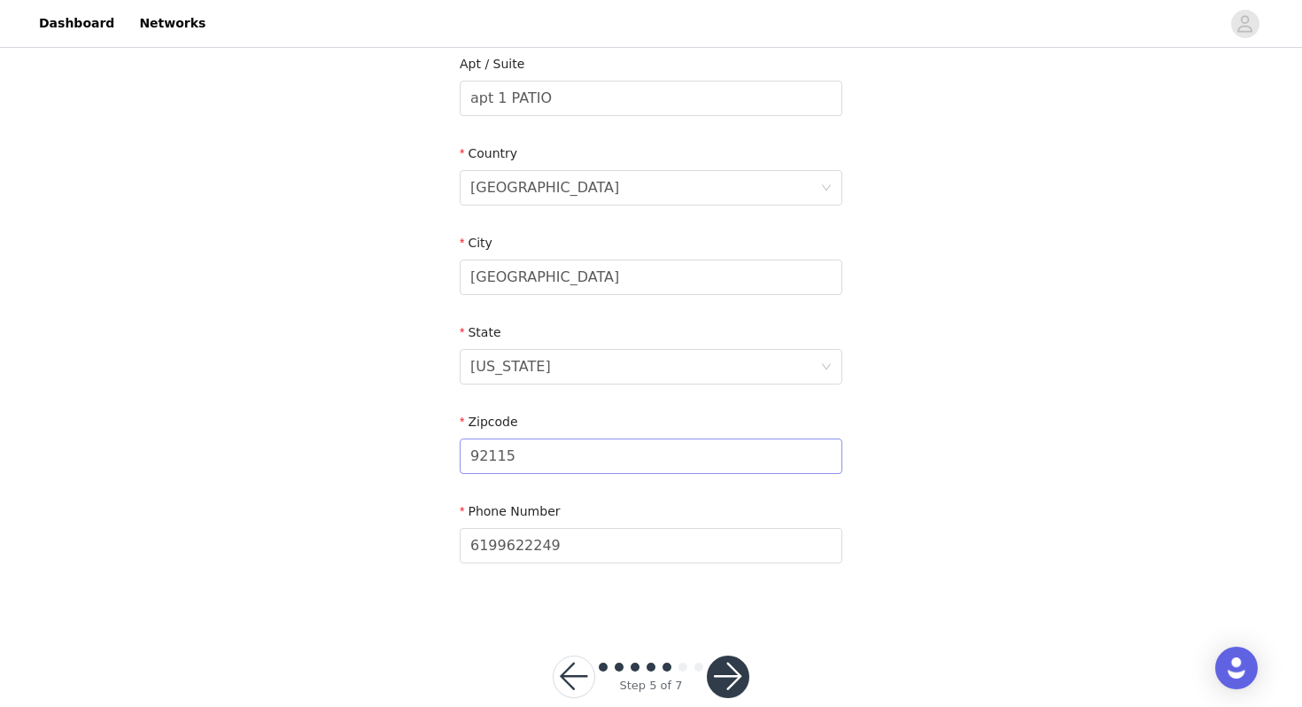
scroll to position [501, 0]
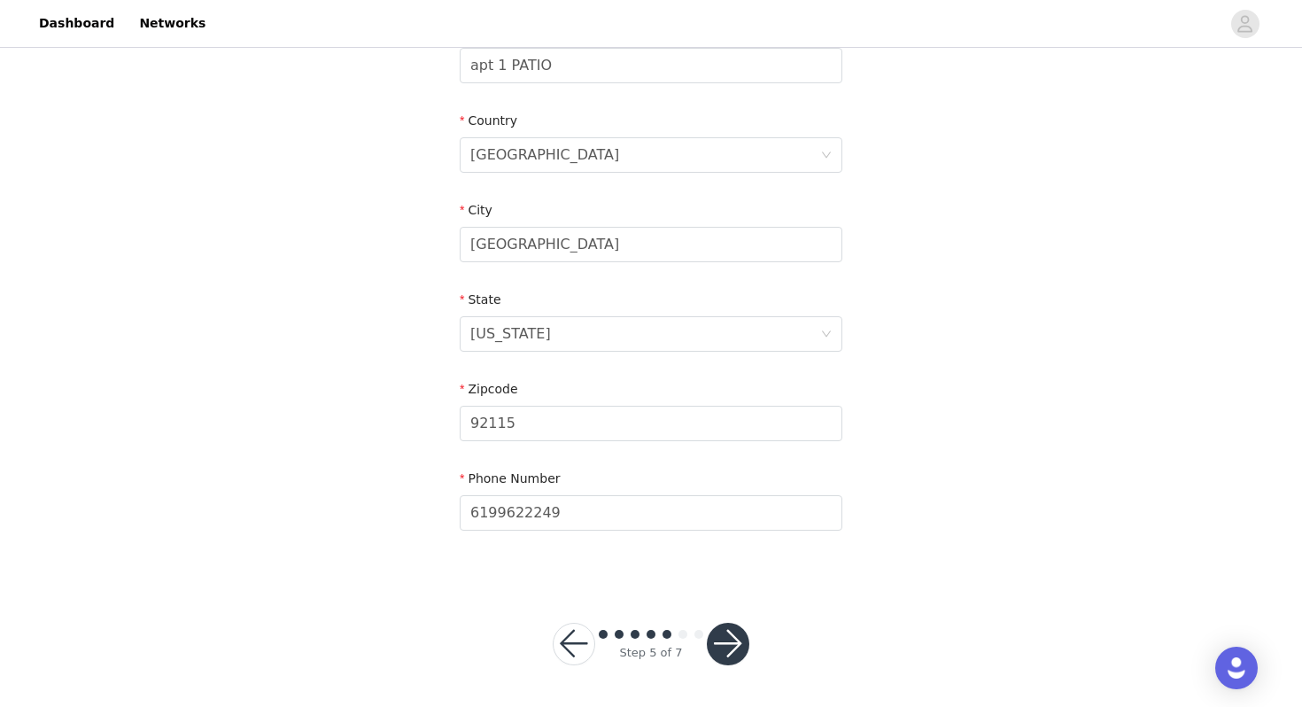
click at [733, 647] on button "button" at bounding box center [728, 644] width 43 height 43
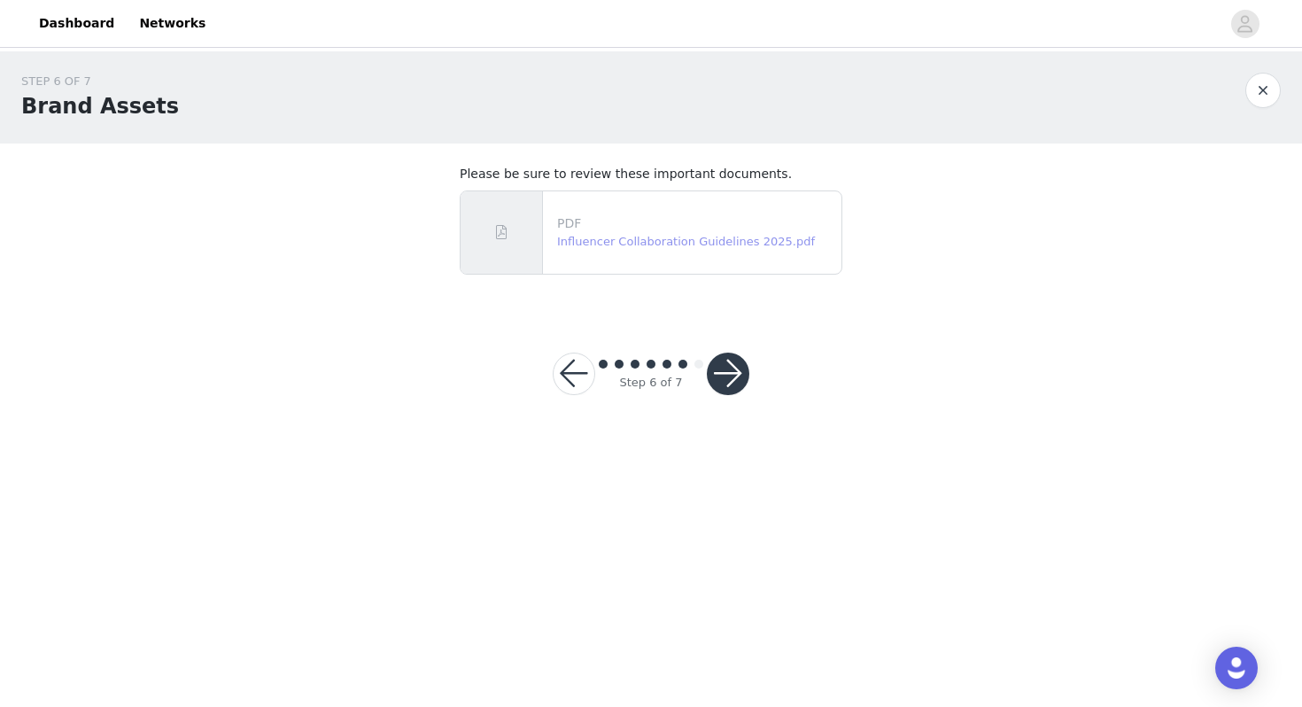
click at [707, 244] on link "Influencer Collaboration Guidelines 2025.pdf" at bounding box center [686, 241] width 258 height 13
click at [726, 370] on button "button" at bounding box center [728, 374] width 43 height 43
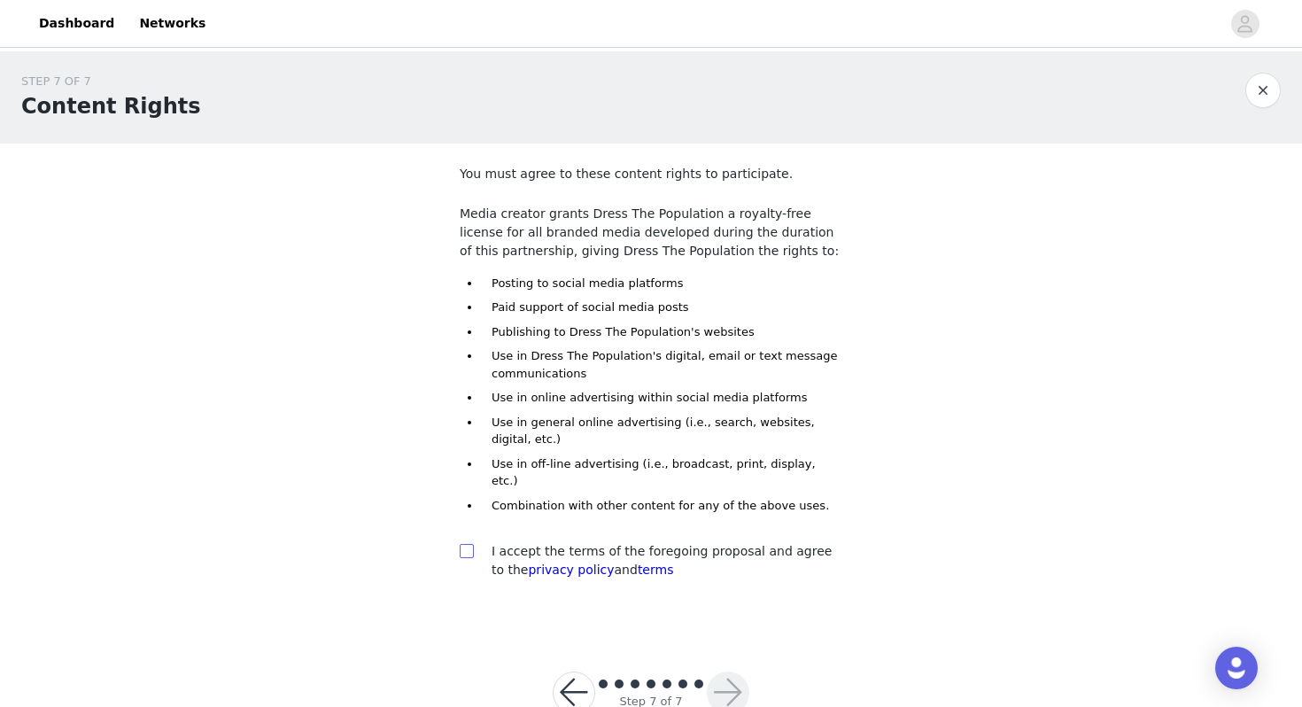
click at [469, 544] on input "checkbox" at bounding box center [466, 550] width 12 height 12
checkbox input "true"
click at [729, 673] on button "button" at bounding box center [728, 693] width 43 height 43
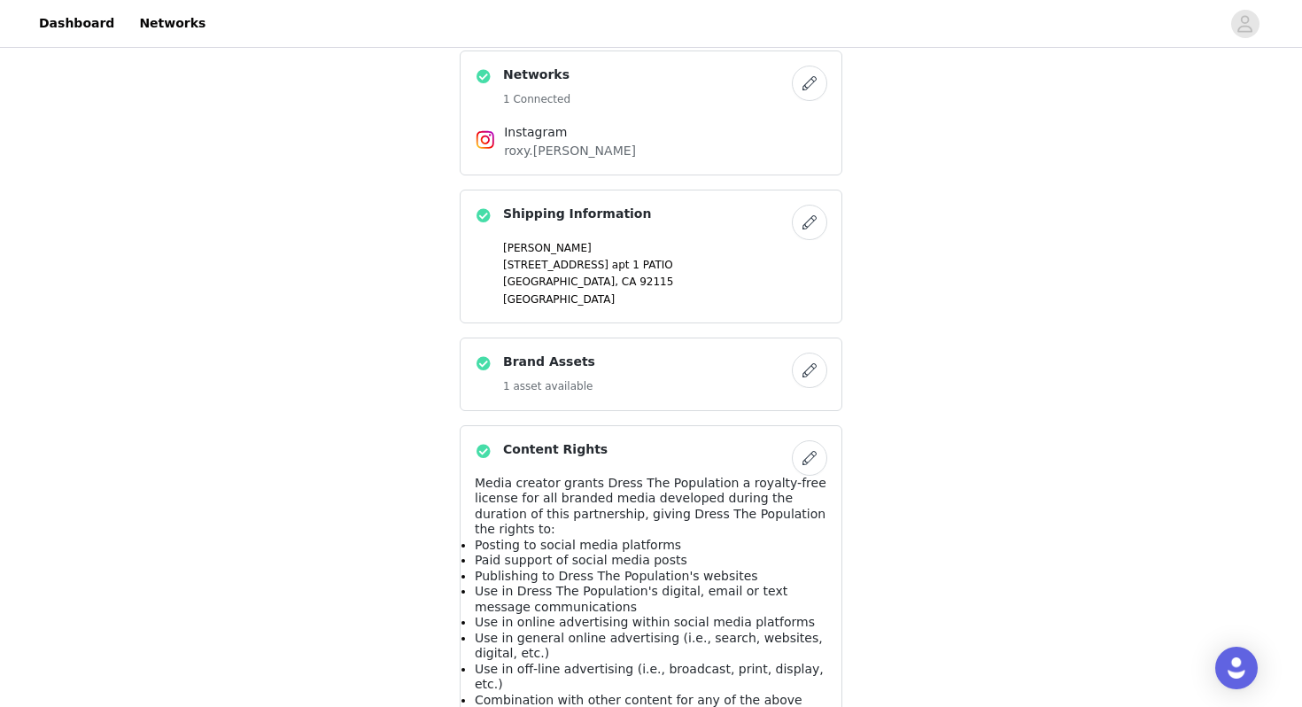
scroll to position [957, 0]
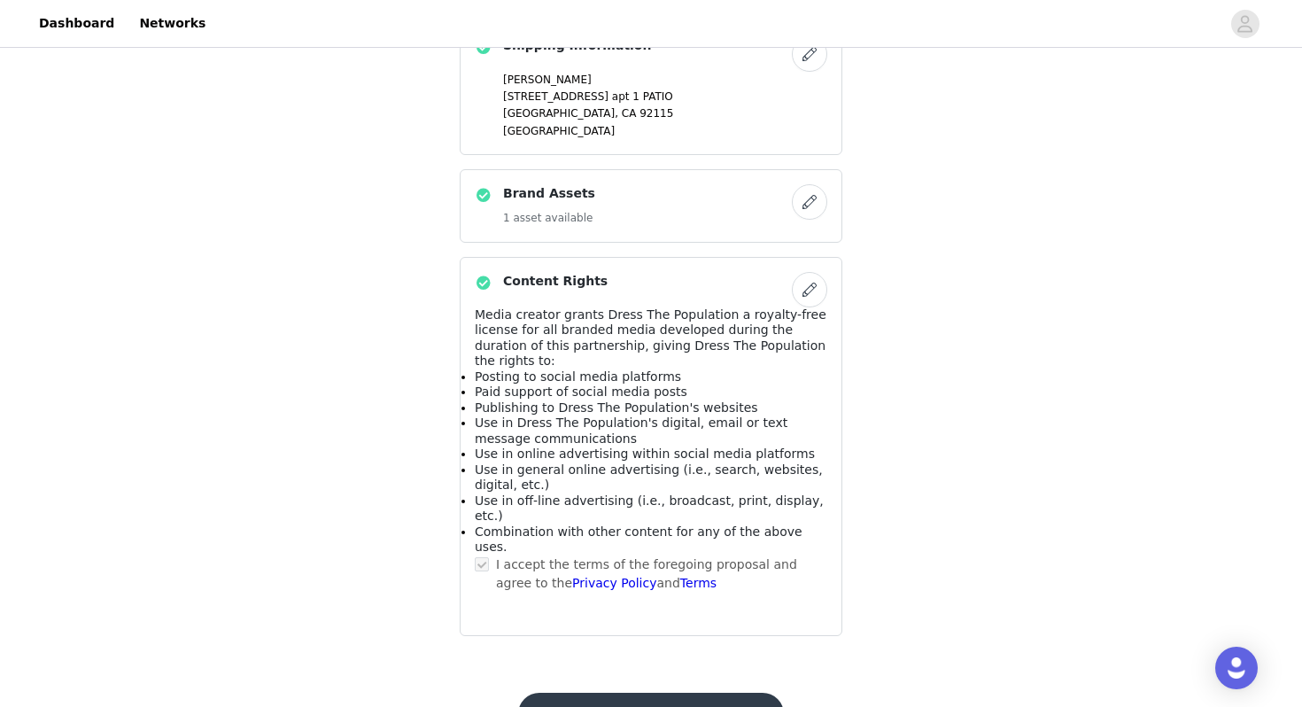
click at [708, 693] on button "Submit Proposal" at bounding box center [650, 714] width 265 height 43
